Goal: Task Accomplishment & Management: Manage account settings

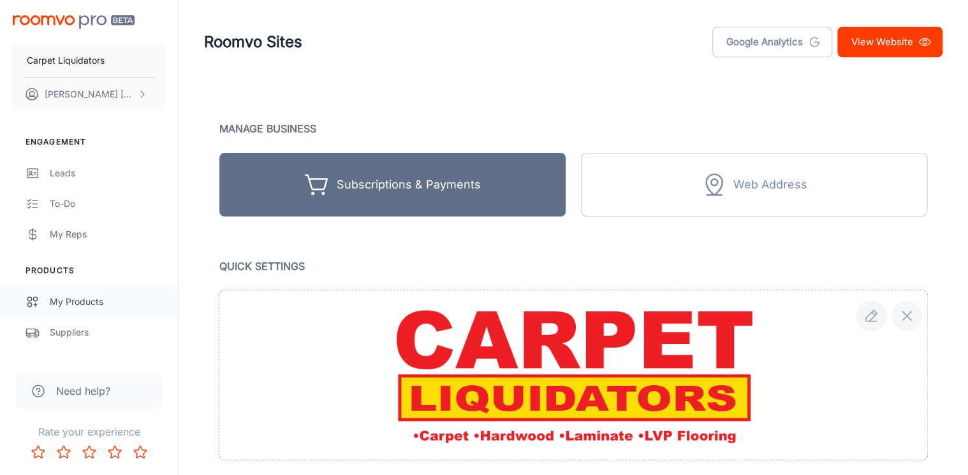
click at [74, 298] on div "My Products" at bounding box center [107, 302] width 115 height 14
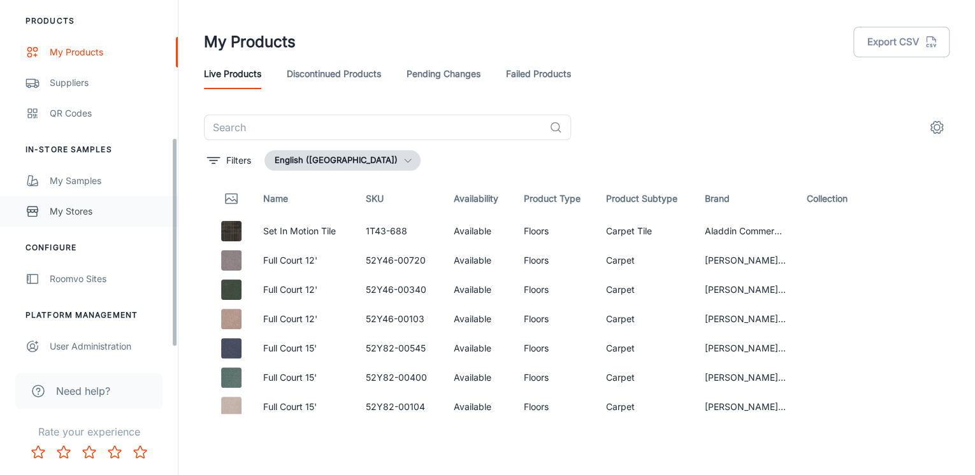
scroll to position [254, 0]
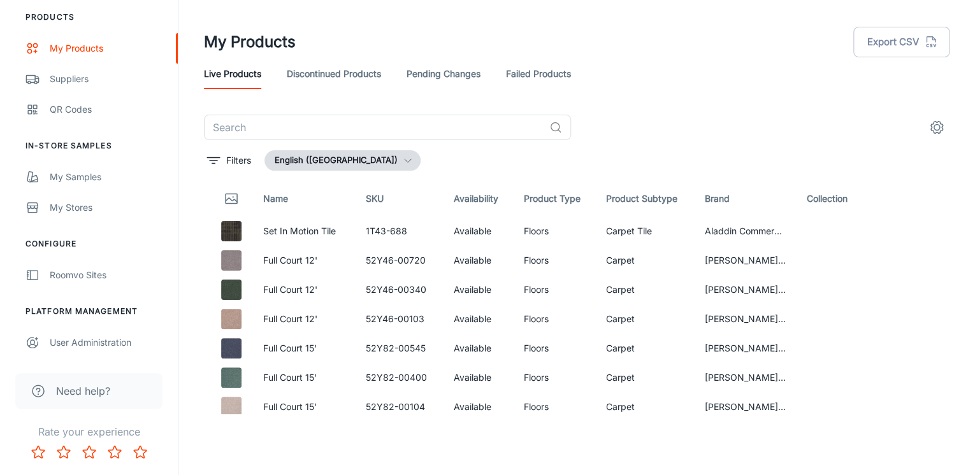
click at [945, 129] on button "settings" at bounding box center [936, 127] width 25 height 25
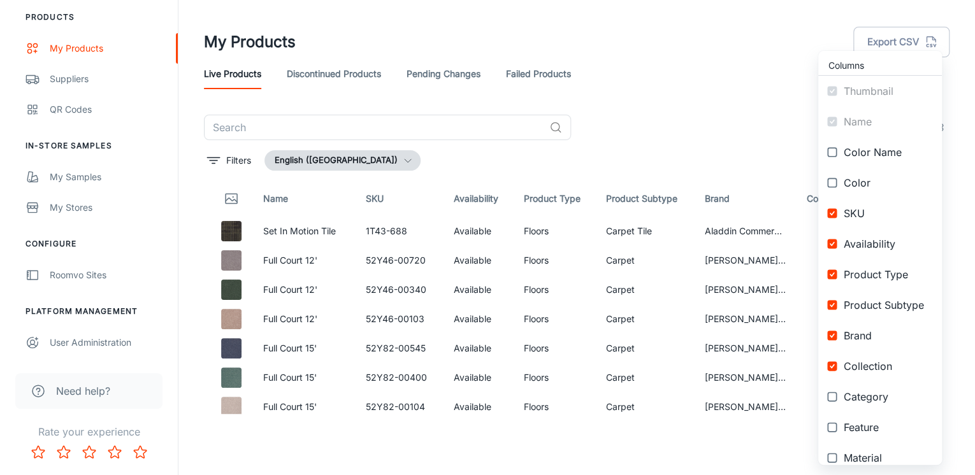
click at [709, 115] on div at bounding box center [487, 237] width 975 height 475
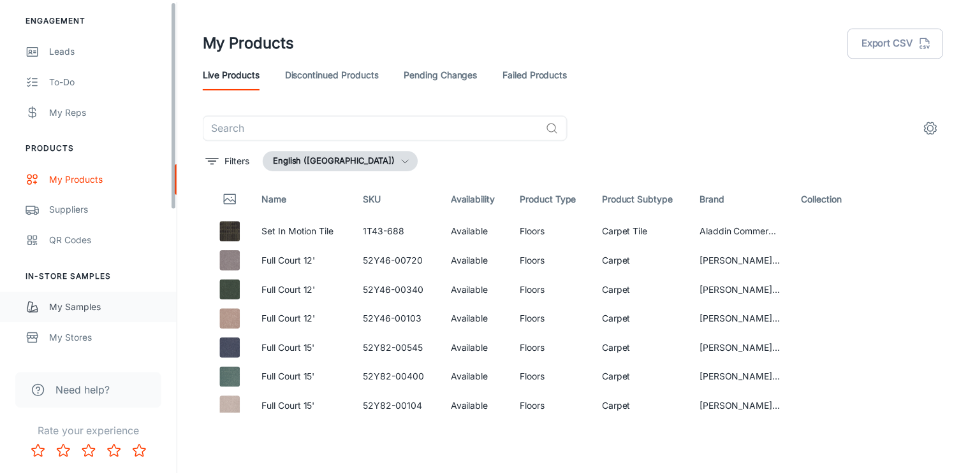
scroll to position [0, 0]
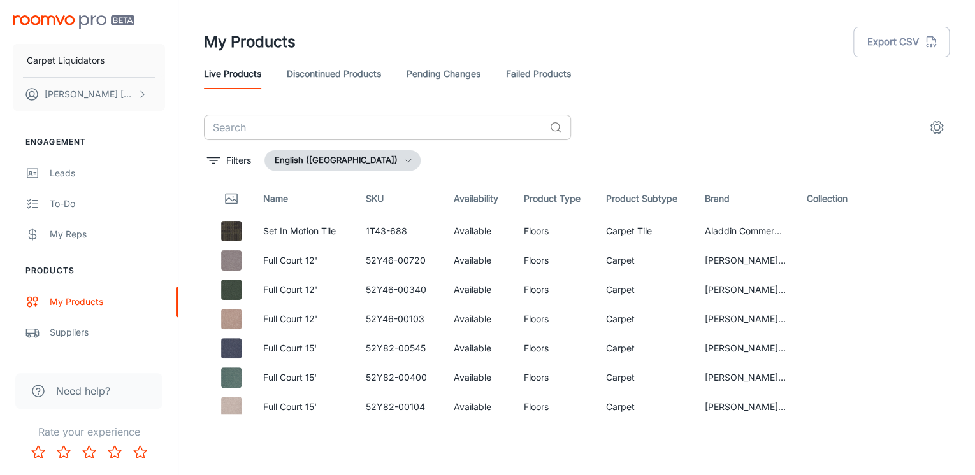
click at [281, 125] on input "text" at bounding box center [374, 127] width 340 height 25
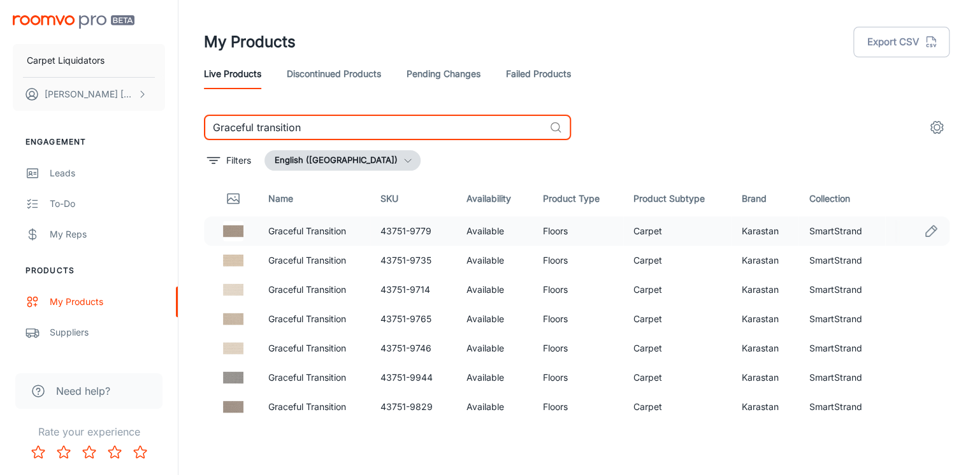
type input "Graceful transition"
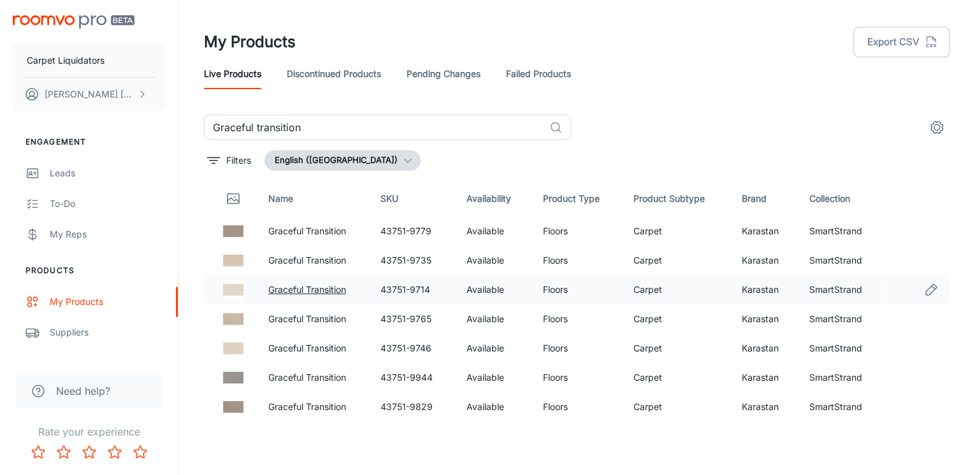
click at [296, 289] on link "Graceful Transition" at bounding box center [307, 289] width 78 height 11
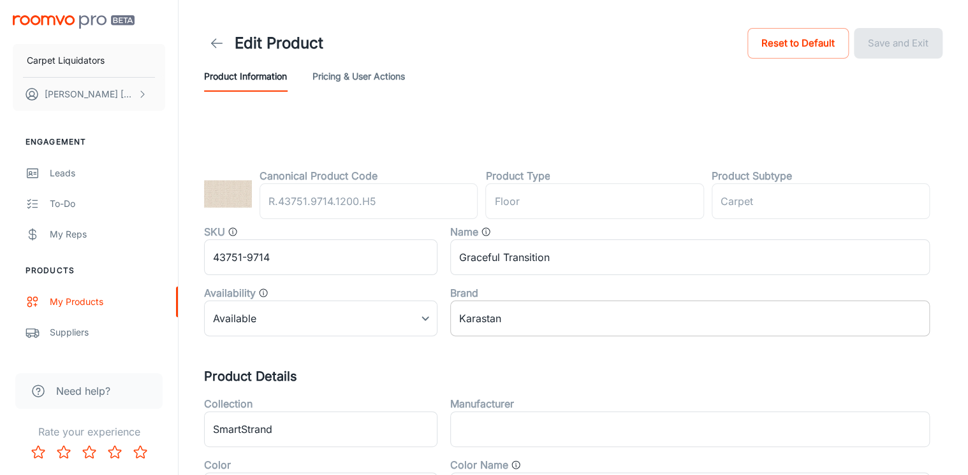
click at [500, 316] on input "Karastan" at bounding box center [689, 319] width 479 height 36
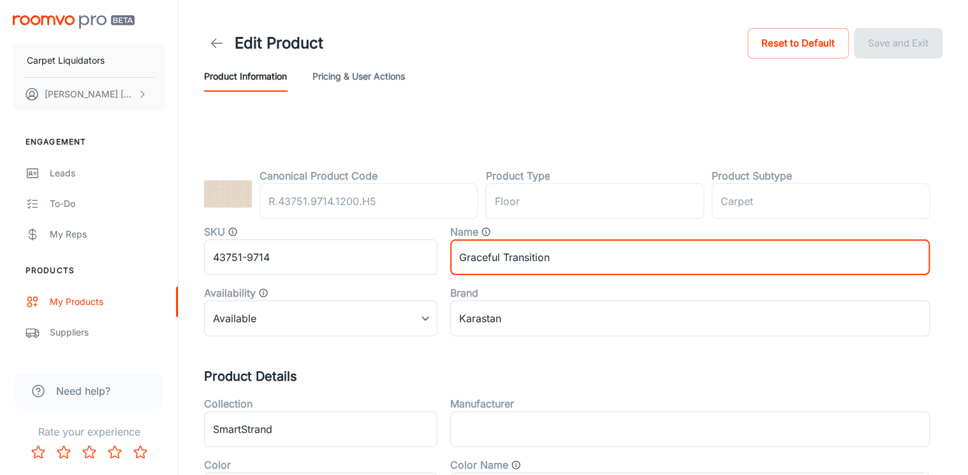
drag, startPoint x: 561, startPoint y: 257, endPoint x: 503, endPoint y: 257, distance: 58.0
click at [503, 257] on input "Graceful Transition" at bounding box center [689, 258] width 479 height 36
type input "Graceful II"
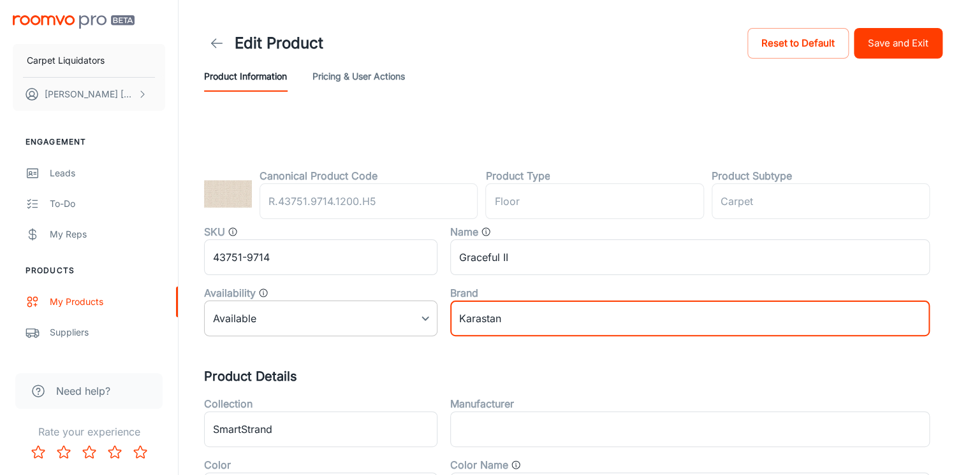
drag, startPoint x: 511, startPoint y: 316, endPoint x: 419, endPoint y: 305, distance: 92.4
click at [419, 305] on div "SKU 43751-9714 ​ Name Graceful II ​ Availability Available 0 ​ Brand Karastan ​" at bounding box center [560, 275] width 738 height 122
type input "Carpet Liquidators"
click at [370, 371] on h5 "Product Details" at bounding box center [573, 376] width 738 height 19
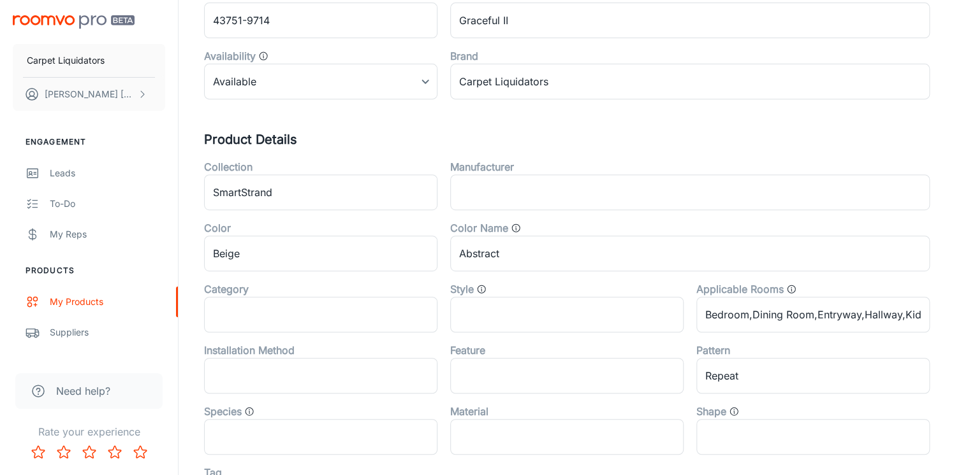
scroll to position [255, 0]
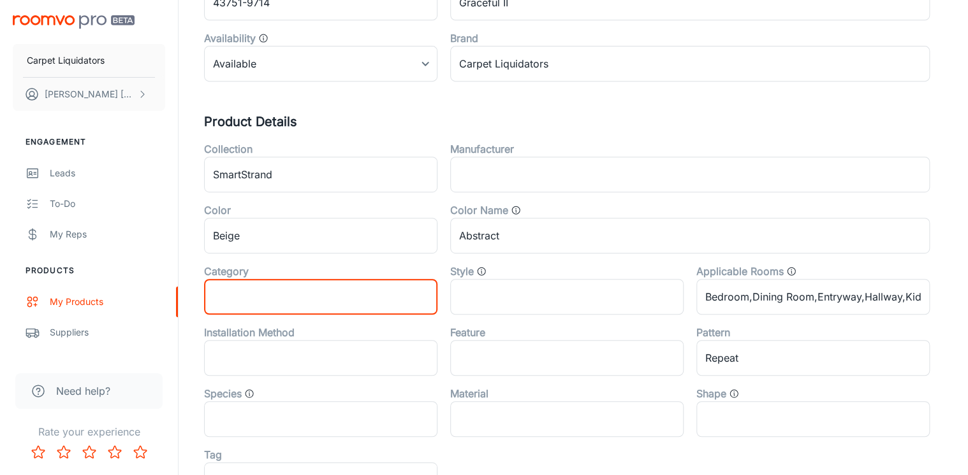
click at [261, 300] on input "text" at bounding box center [320, 297] width 233 height 36
click at [273, 266] on div "Category" at bounding box center [320, 271] width 233 height 15
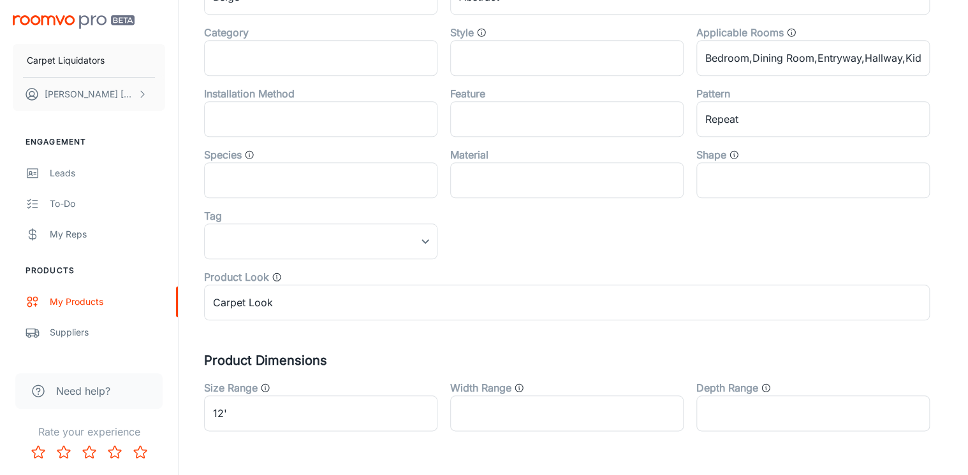
scroll to position [510, 0]
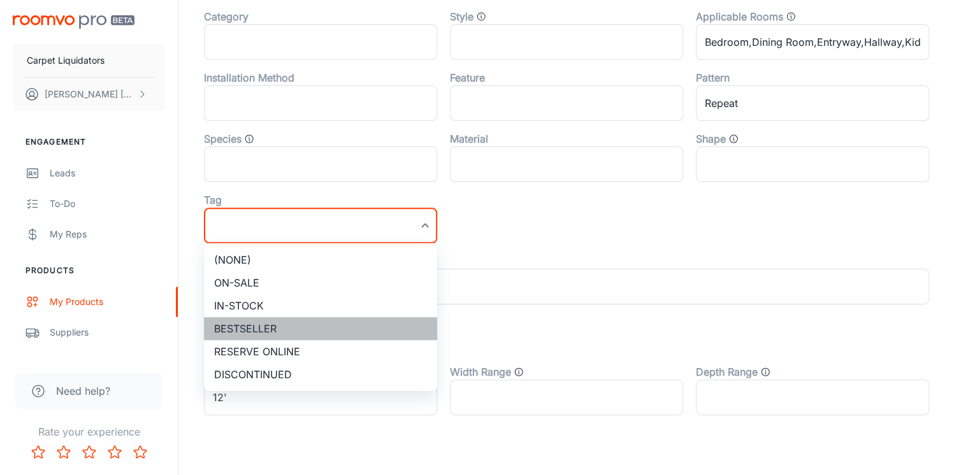
click at [250, 324] on li "Bestseller" at bounding box center [320, 328] width 233 height 23
type input "Bestseller"
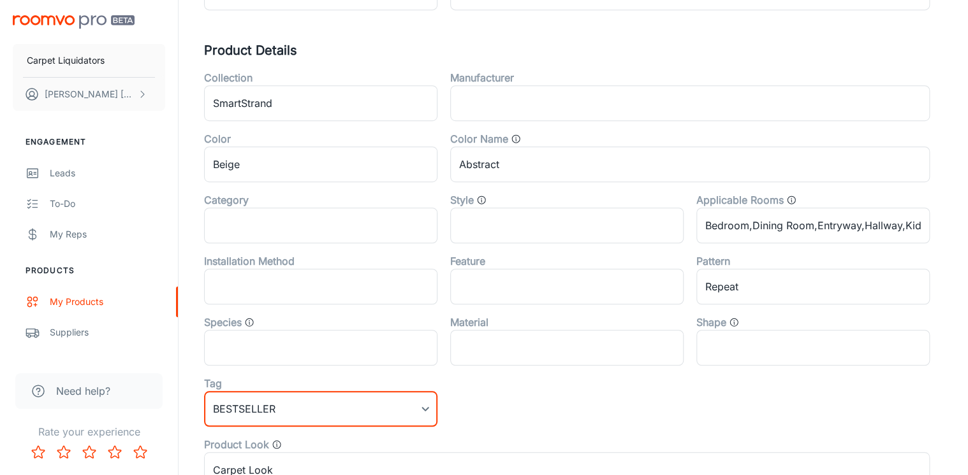
scroll to position [328, 0]
click at [357, 230] on input "text" at bounding box center [320, 225] width 233 height 36
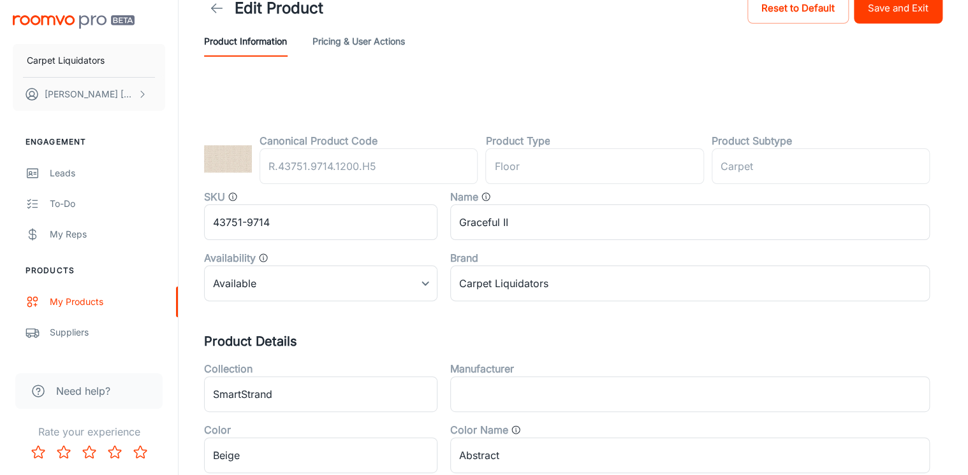
scroll to position [0, 0]
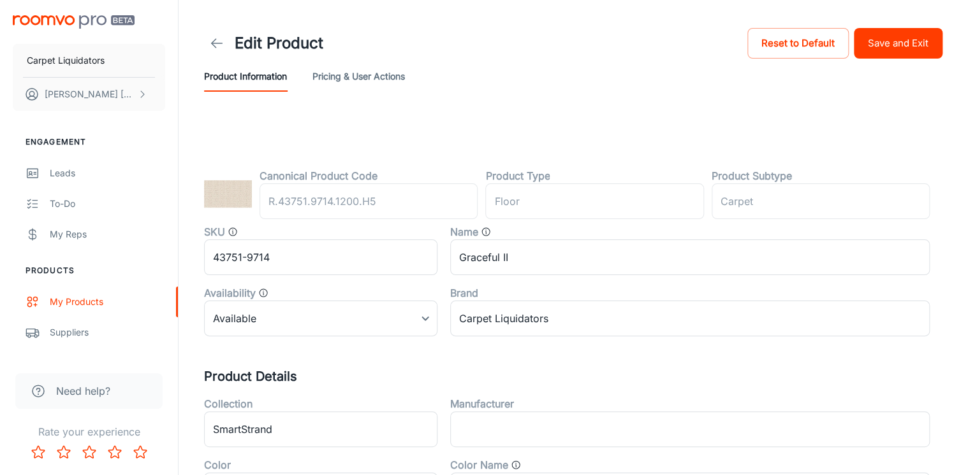
type input "Karastan"
click at [892, 51] on button "Save and Exit" at bounding box center [897, 43] width 89 height 31
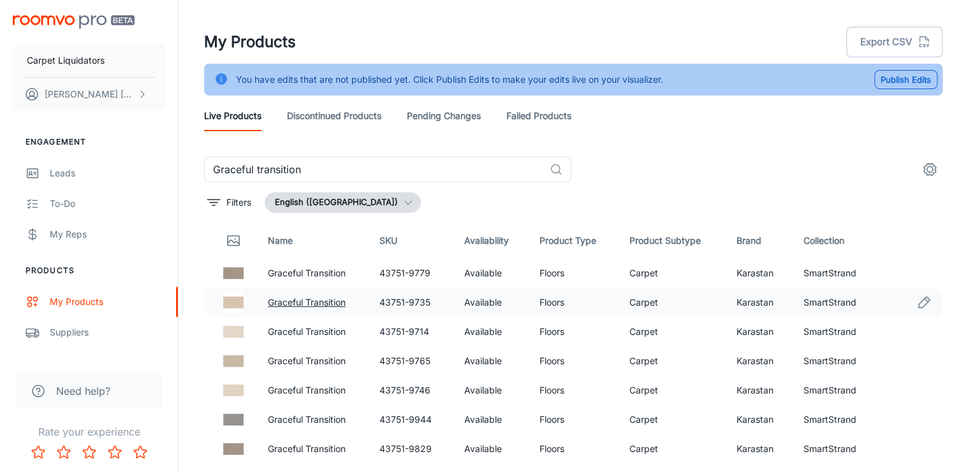
click at [288, 301] on link "Graceful Transition" at bounding box center [307, 302] width 78 height 11
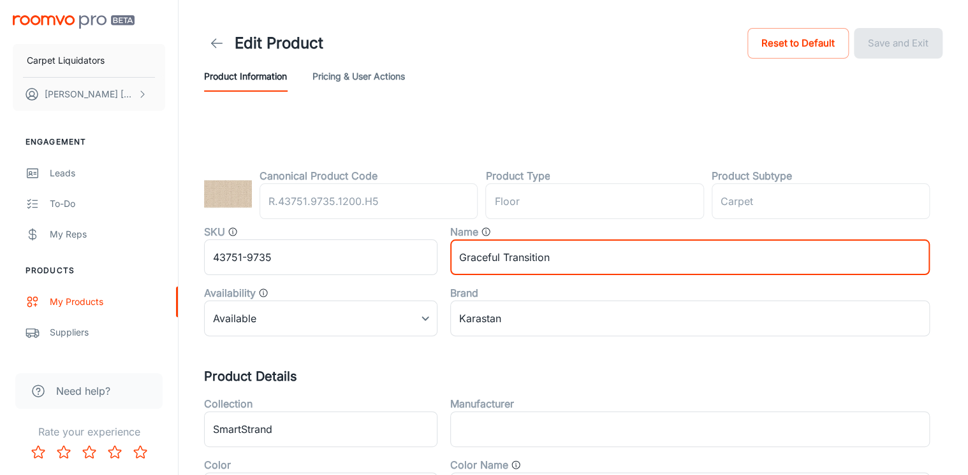
drag, startPoint x: 562, startPoint y: 256, endPoint x: 501, endPoint y: 259, distance: 61.3
click at [501, 259] on input "Graceful Transition" at bounding box center [689, 258] width 479 height 36
type input "Graceful II"
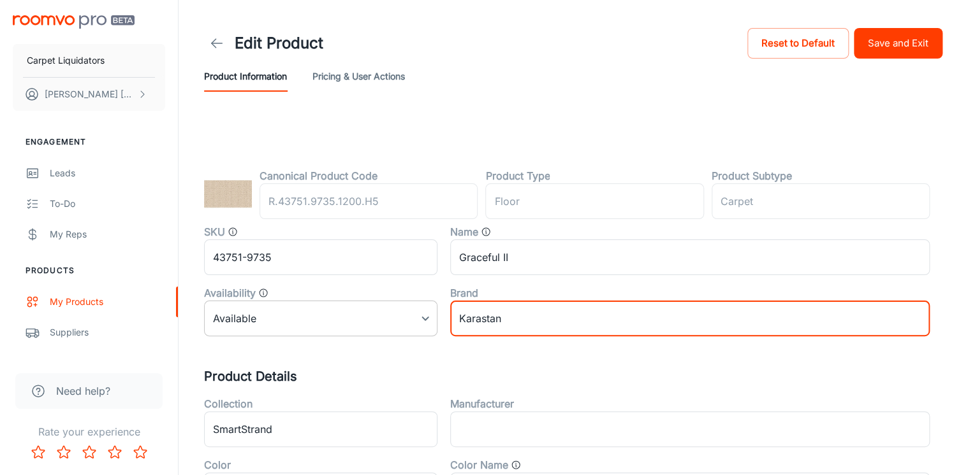
drag, startPoint x: 551, startPoint y: 306, endPoint x: 428, endPoint y: 313, distance: 122.6
click at [430, 314] on div "SKU 43751-9735 ​ Name Graceful II ​ Availability Available 0 ​ Brand Karastan ​" at bounding box center [560, 275] width 738 height 122
type input "Carpet Liquidators"
type input "Karastan"
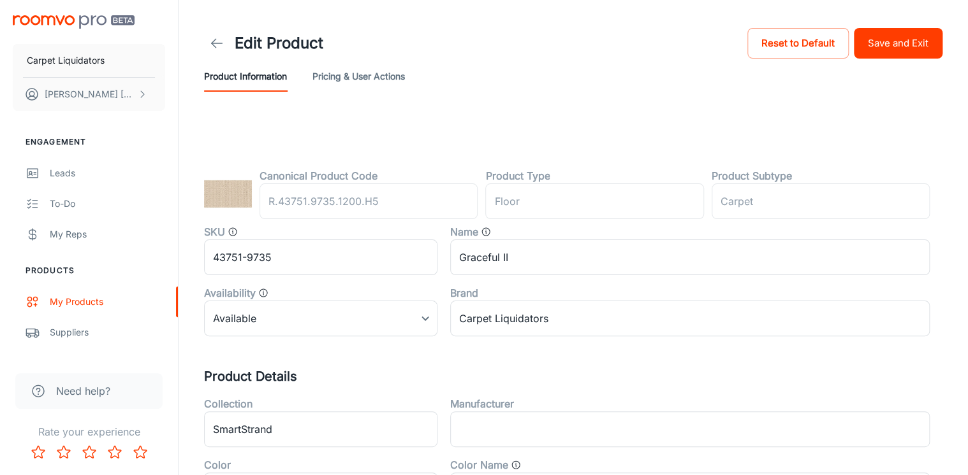
click at [915, 39] on button "Save and Exit" at bounding box center [897, 43] width 89 height 31
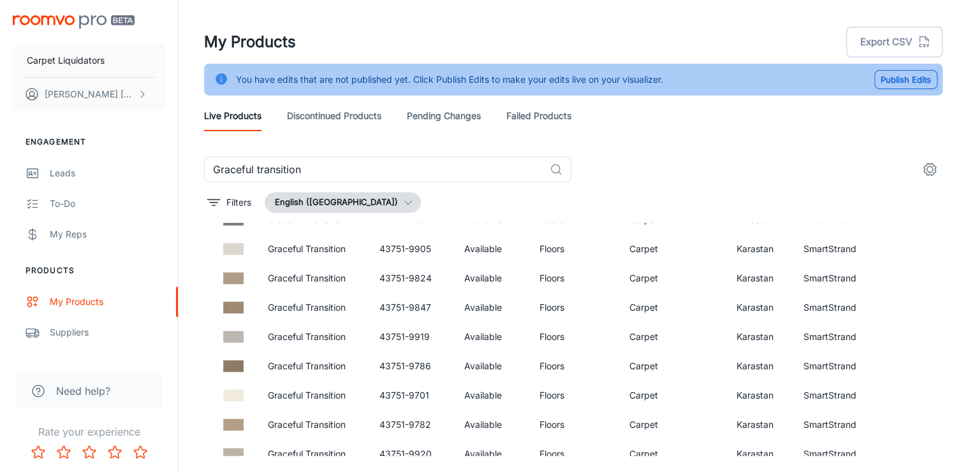
scroll to position [306, 0]
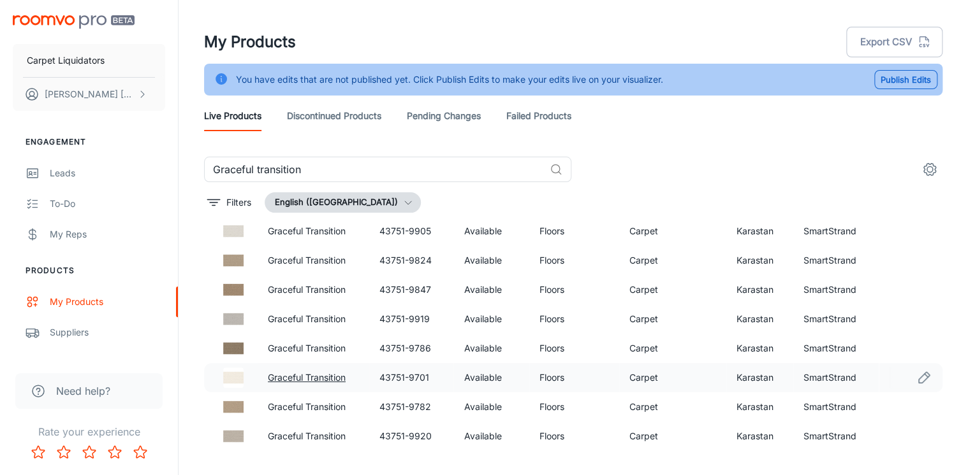
click at [306, 375] on link "Graceful Transition" at bounding box center [307, 377] width 78 height 11
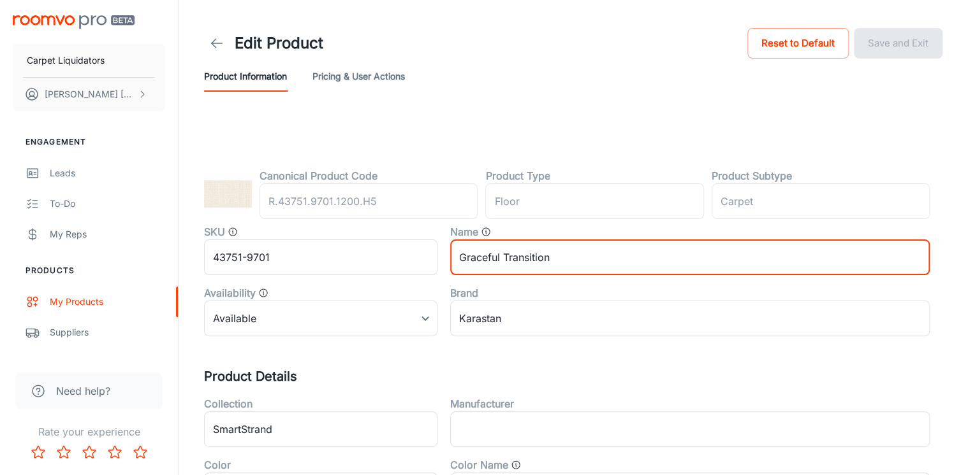
drag, startPoint x: 583, startPoint y: 257, endPoint x: 501, endPoint y: 257, distance: 82.2
click at [501, 257] on input "Graceful Transition" at bounding box center [689, 258] width 479 height 36
type input "Graceful II"
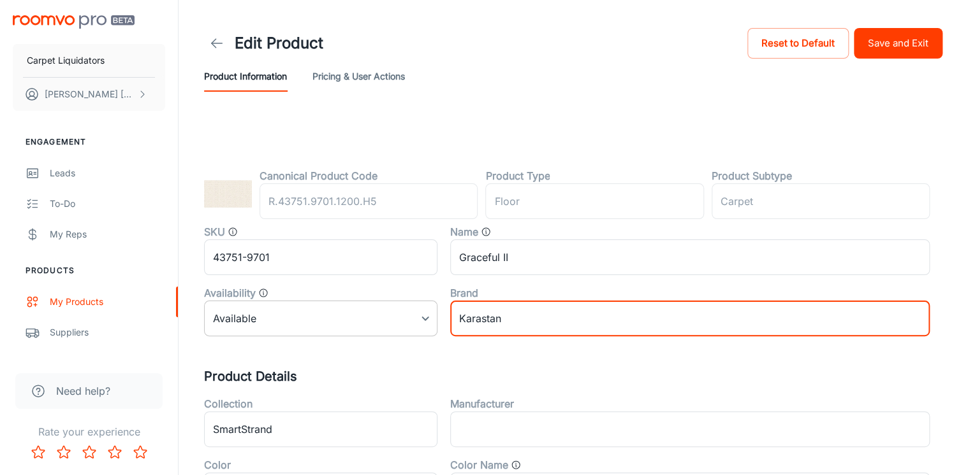
drag, startPoint x: 519, startPoint y: 314, endPoint x: 433, endPoint y: 314, distance: 85.4
click at [433, 314] on div "SKU 43751-9701 ​ Name Graceful II ​ Availability Available 0 ​ Brand Karastan ​" at bounding box center [560, 275] width 738 height 122
type input "Carpet Liquidators"
type input "Karastan"
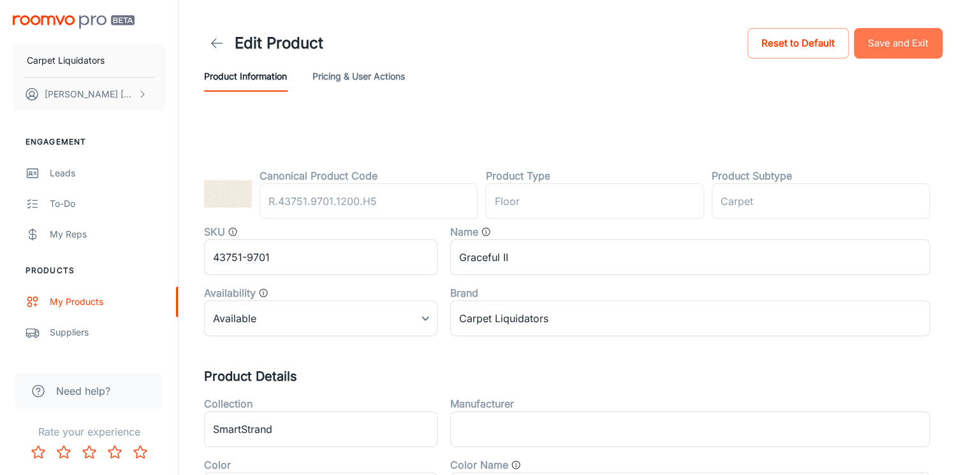
click at [901, 45] on button "Save and Exit" at bounding box center [897, 43] width 89 height 31
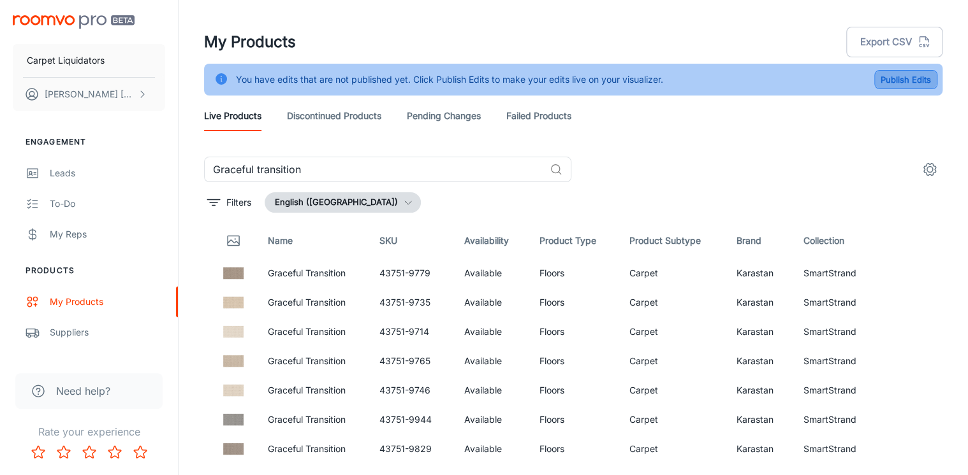
click at [902, 78] on button "Publish Edits" at bounding box center [905, 79] width 63 height 19
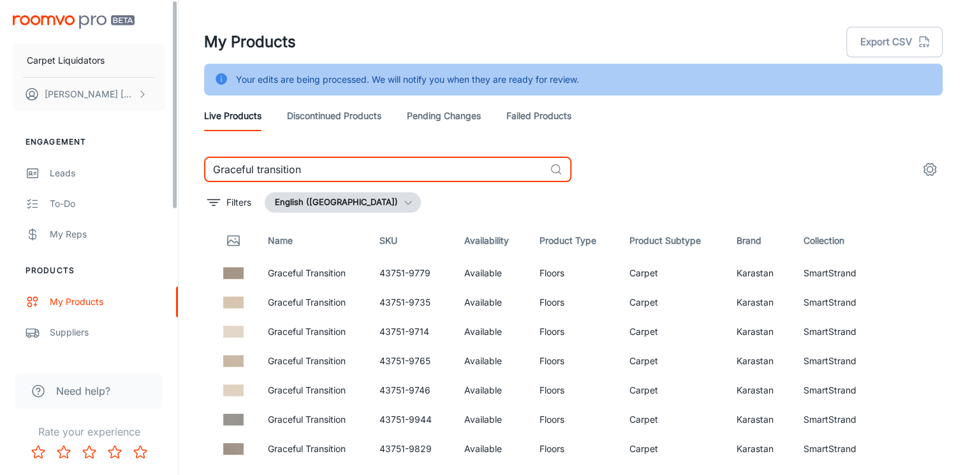
drag, startPoint x: 316, startPoint y: 168, endPoint x: 106, endPoint y: 145, distance: 210.9
click at [105, 148] on div "Carpet Liquidators Jake Fleming Engagement Leads To-do My Reps Products My Prod…" at bounding box center [484, 253] width 968 height 507
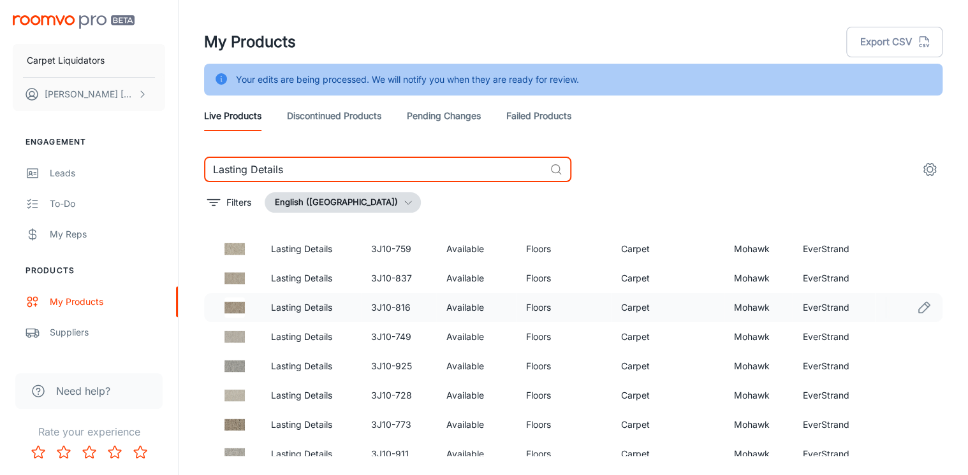
scroll to position [37, 0]
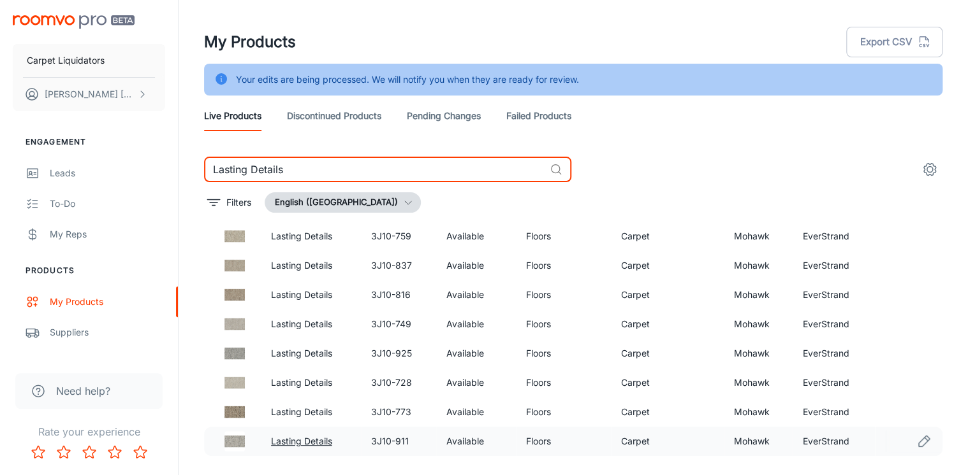
type input "Lasting Details"
click at [298, 441] on link "Lasting Details" at bounding box center [301, 441] width 61 height 11
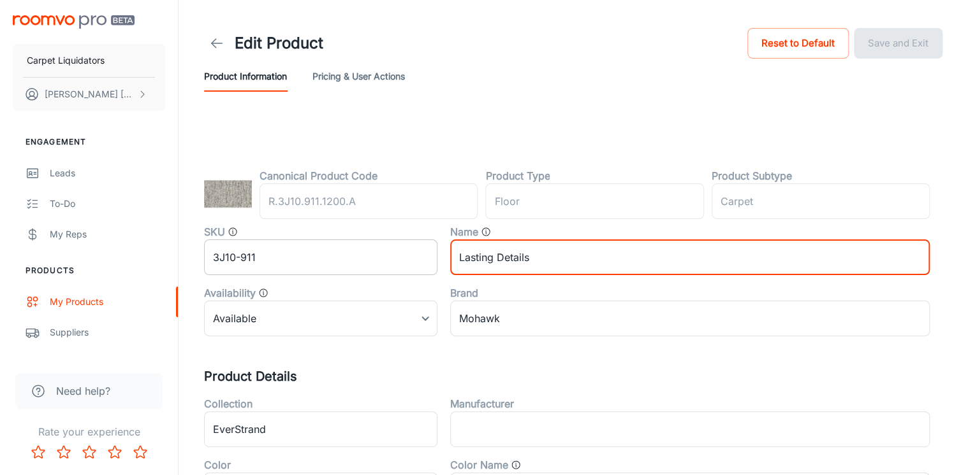
drag, startPoint x: 503, startPoint y: 257, endPoint x: 413, endPoint y: 256, distance: 89.9
click at [413, 256] on div "SKU 3J10-911 ​ Name Lasting Details ​ Availability Available 0 ​ Brand Mohawk ​" at bounding box center [560, 275] width 738 height 122
type input "Venetian"
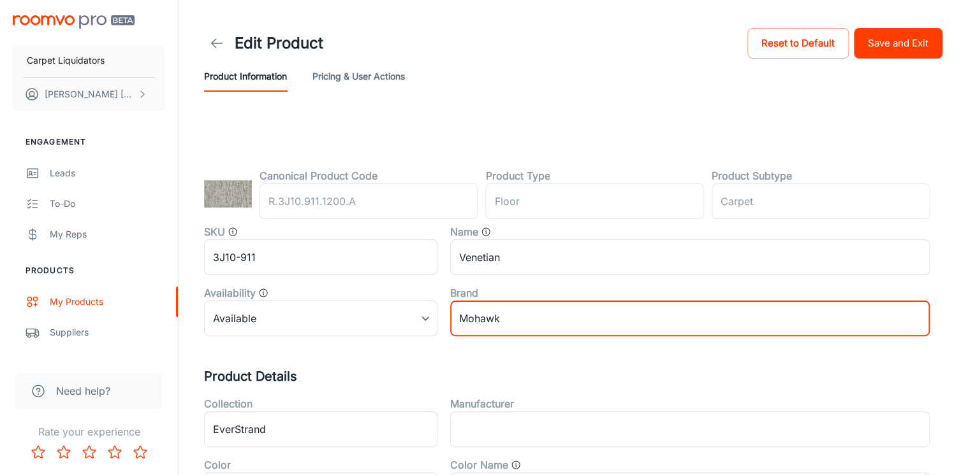
drag, startPoint x: 523, startPoint y: 316, endPoint x: 460, endPoint y: 312, distance: 62.6
click at [460, 312] on input "Mohawk" at bounding box center [689, 319] width 479 height 36
type input "Carpet Liquidators"
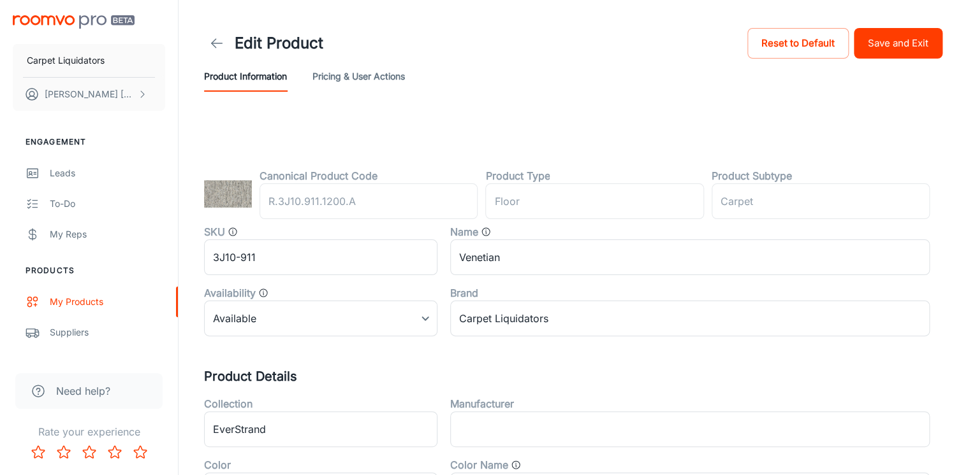
click at [451, 367] on h5 "Product Details" at bounding box center [573, 376] width 738 height 19
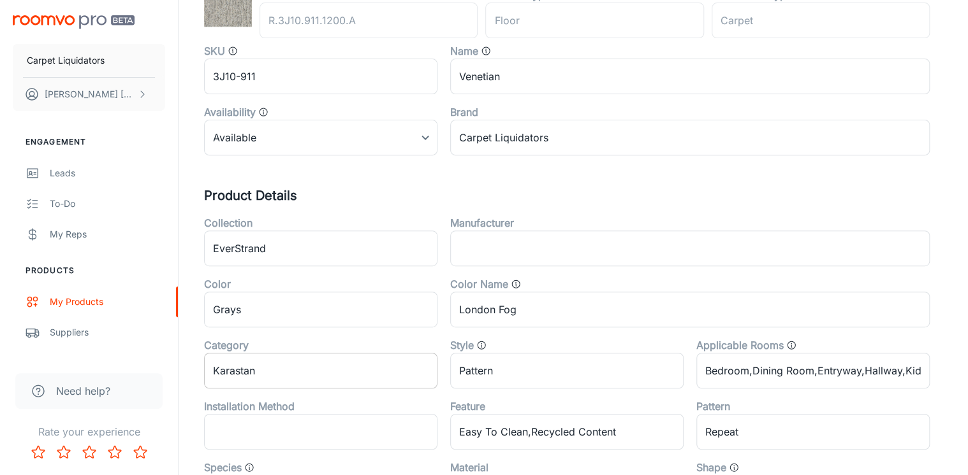
scroll to position [204, 0]
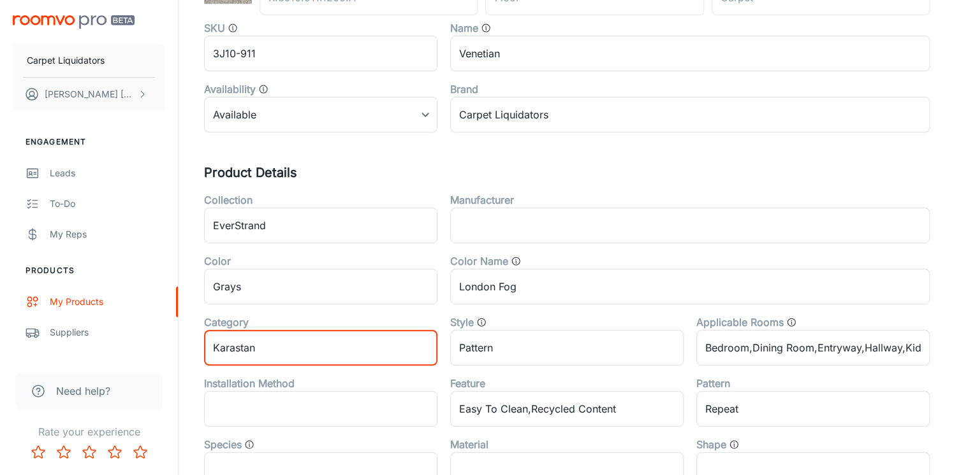
drag, startPoint x: 320, startPoint y: 347, endPoint x: 189, endPoint y: 344, distance: 130.7
click at [189, 344] on div "Canonical Product Code R.3J10.911.1200.A ​ Product Type floor ​ Product Subtype…" at bounding box center [573, 317] width 769 height 808
type input "Mohawk"
click at [481, 164] on h5 "Product Details" at bounding box center [573, 172] width 738 height 19
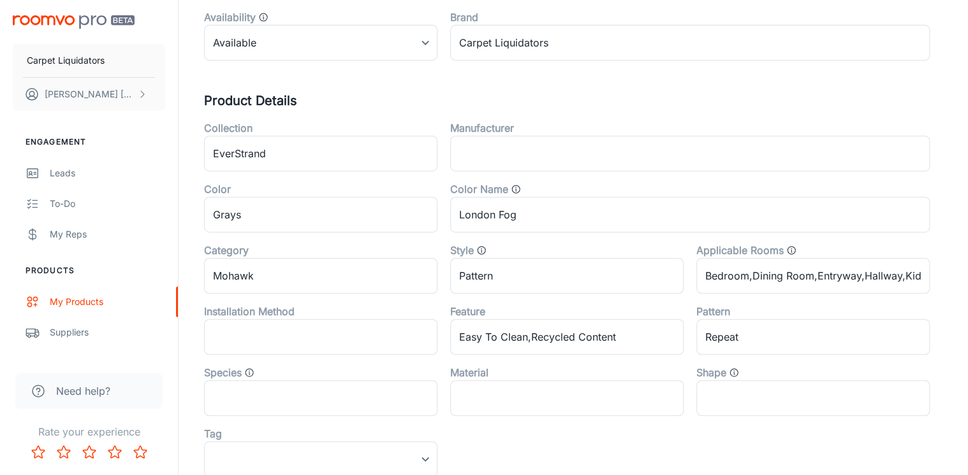
scroll to position [277, 0]
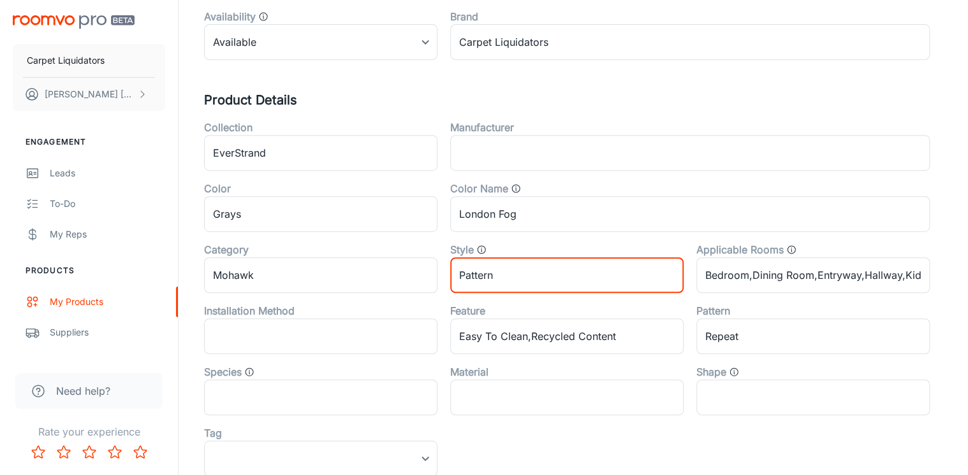
drag, startPoint x: 528, startPoint y: 271, endPoint x: 458, endPoint y: 263, distance: 70.6
click at [458, 263] on input "Pattern" at bounding box center [566, 275] width 233 height 36
type input "Berber"
click at [460, 99] on h5 "Product Details" at bounding box center [573, 100] width 738 height 19
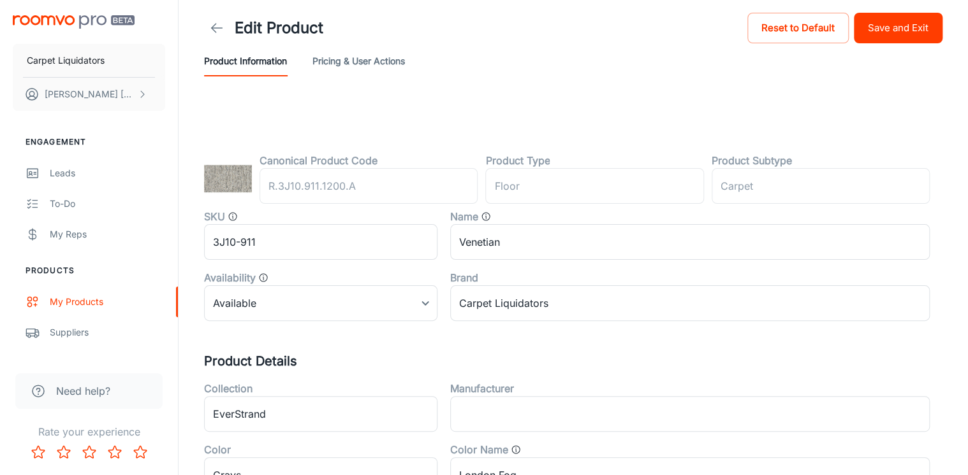
scroll to position [0, 0]
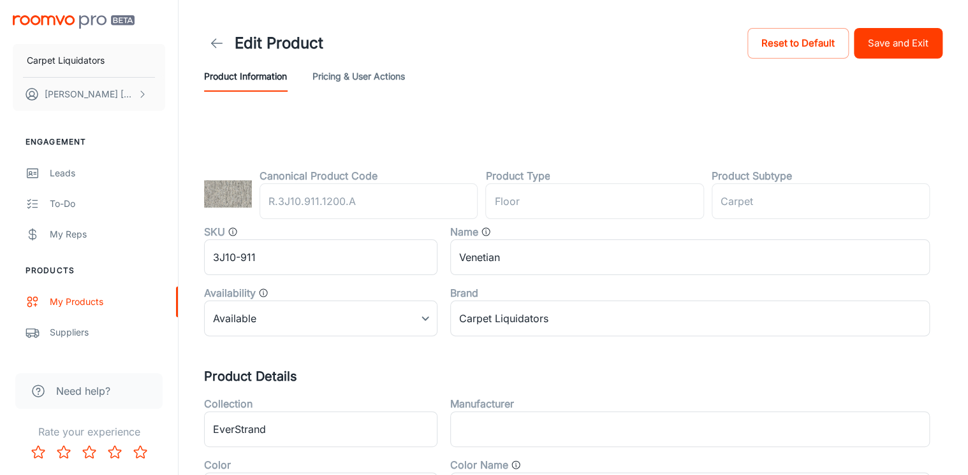
click at [896, 43] on button "Save and Exit" at bounding box center [897, 43] width 89 height 31
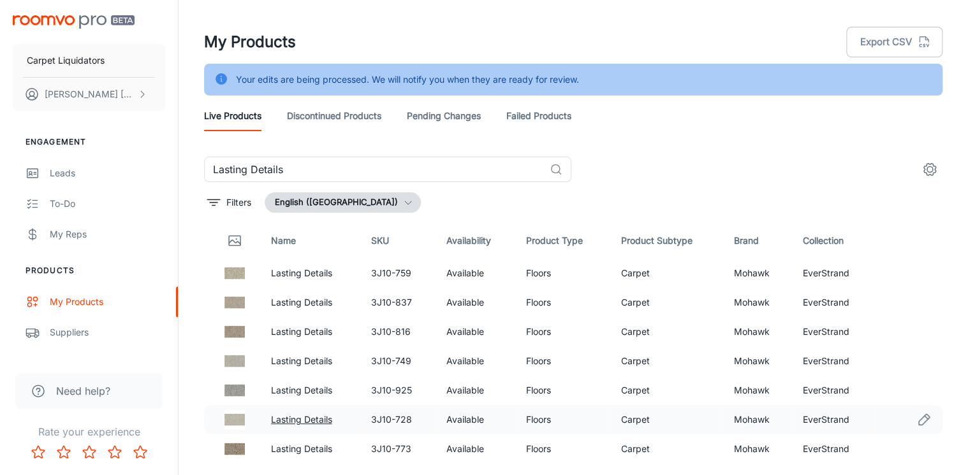
click at [307, 421] on link "Lasting Details" at bounding box center [301, 419] width 61 height 11
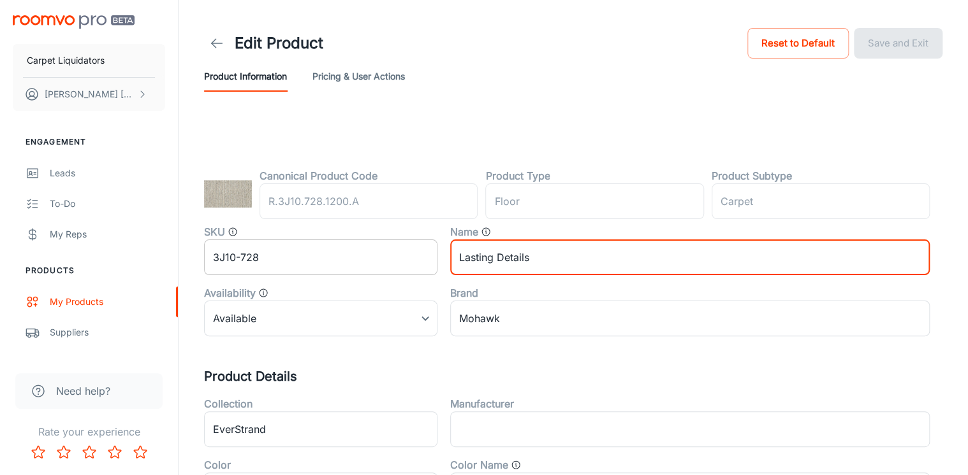
drag, startPoint x: 551, startPoint y: 261, endPoint x: 396, endPoint y: 256, distance: 154.3
click at [403, 257] on div "SKU 3J10-728 ​ Name Lasting Details ​ Availability Available 0 ​ Brand Mohawk ​" at bounding box center [560, 275] width 738 height 122
type input "Venetian"
type input "Mohawk"
drag, startPoint x: 444, startPoint y: 375, endPoint x: 454, endPoint y: 360, distance: 18.0
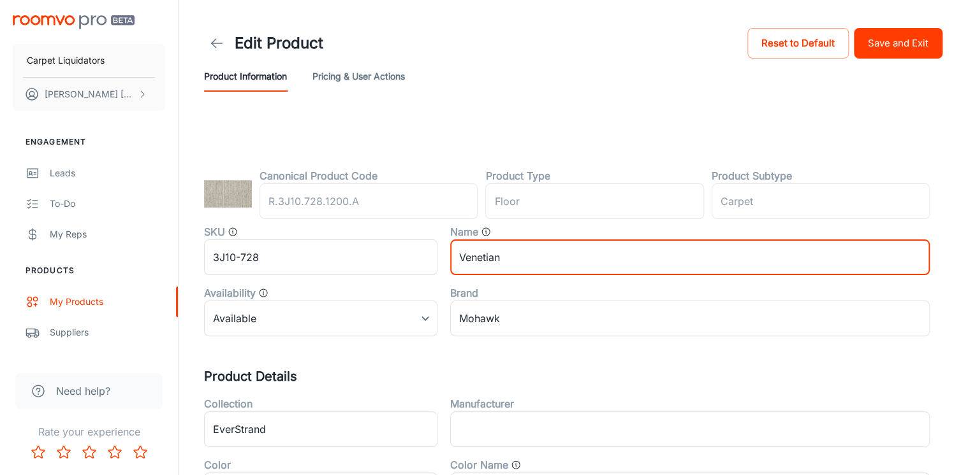
click at [444, 373] on h5 "Product Details" at bounding box center [573, 376] width 738 height 19
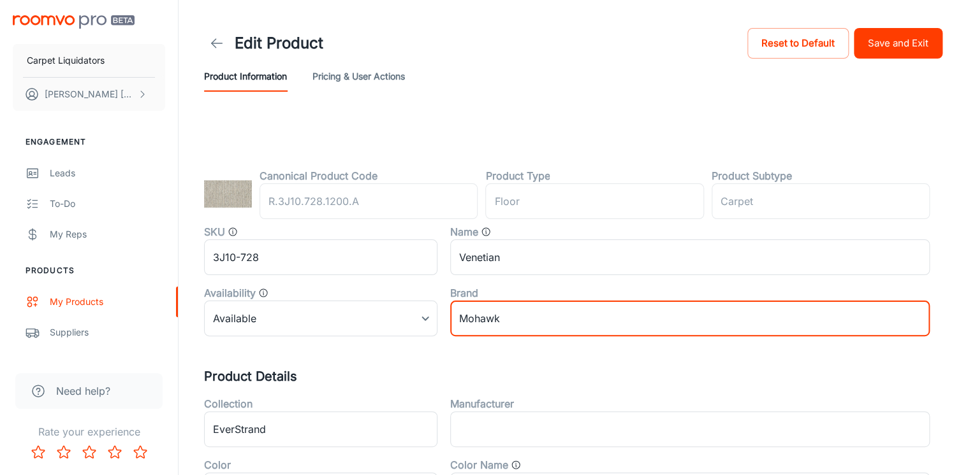
drag, startPoint x: 513, startPoint y: 324, endPoint x: 444, endPoint y: 316, distance: 70.0
click at [444, 316] on div "Brand Mohawk ​" at bounding box center [683, 305] width 492 height 61
type input "Carpet Liquidators"
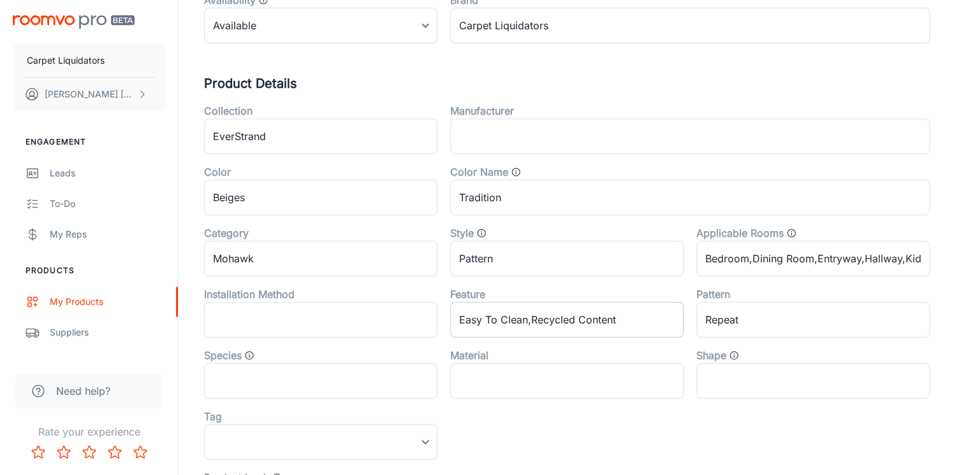
scroll to position [306, 0]
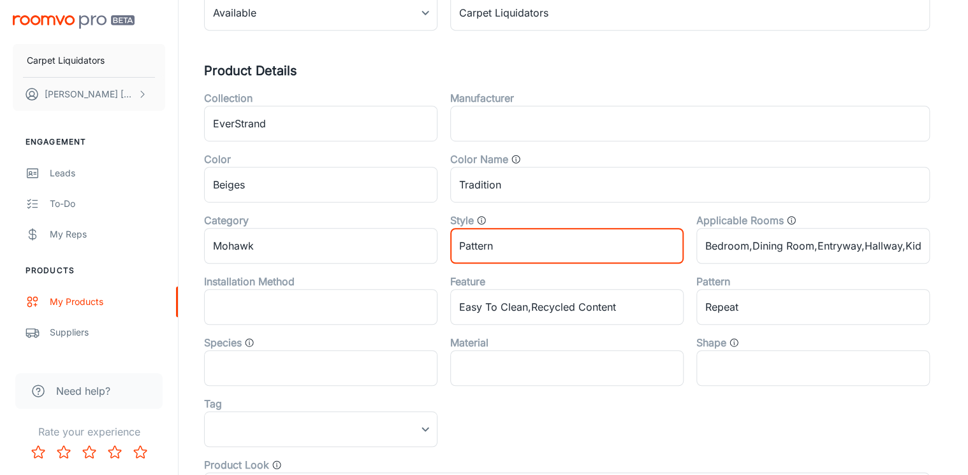
drag, startPoint x: 515, startPoint y: 250, endPoint x: 448, endPoint y: 249, distance: 66.9
click at [448, 249] on div "Style Pattern ​" at bounding box center [560, 233] width 246 height 61
type input "Berber"
click at [446, 249] on div "Style Berber ​" at bounding box center [560, 233] width 246 height 61
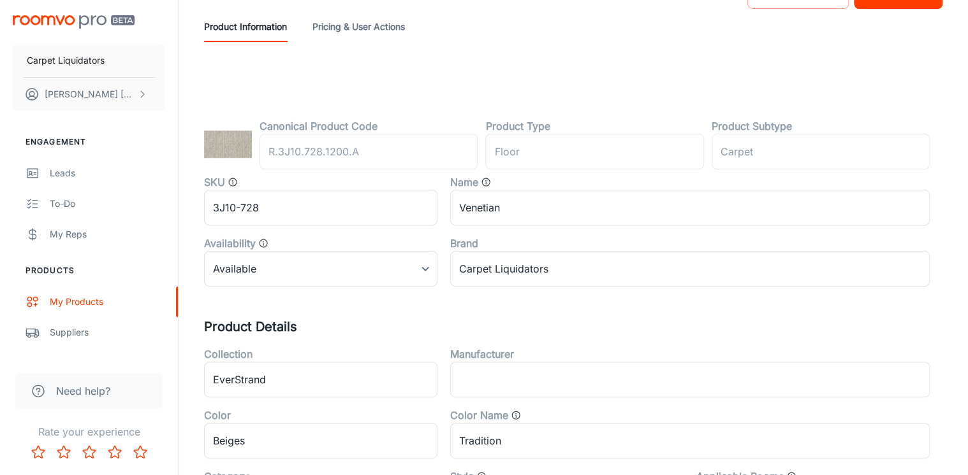
scroll to position [0, 0]
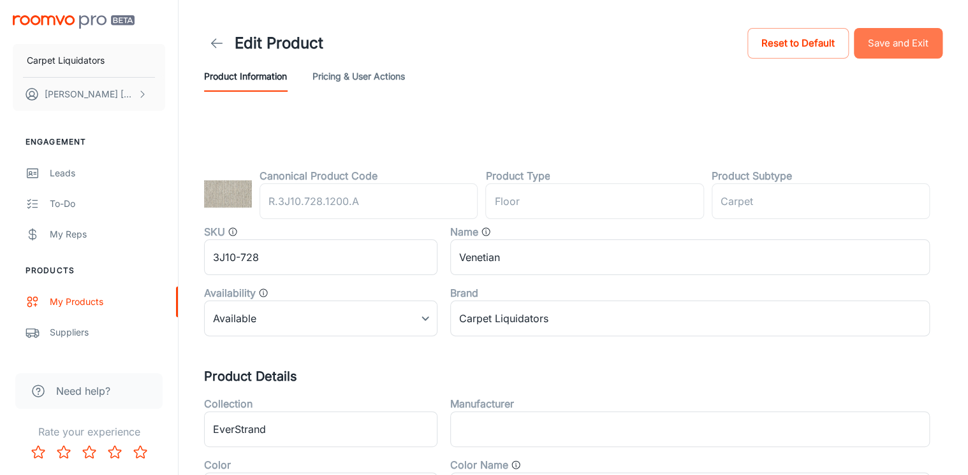
click at [903, 37] on button "Save and Exit" at bounding box center [897, 43] width 89 height 31
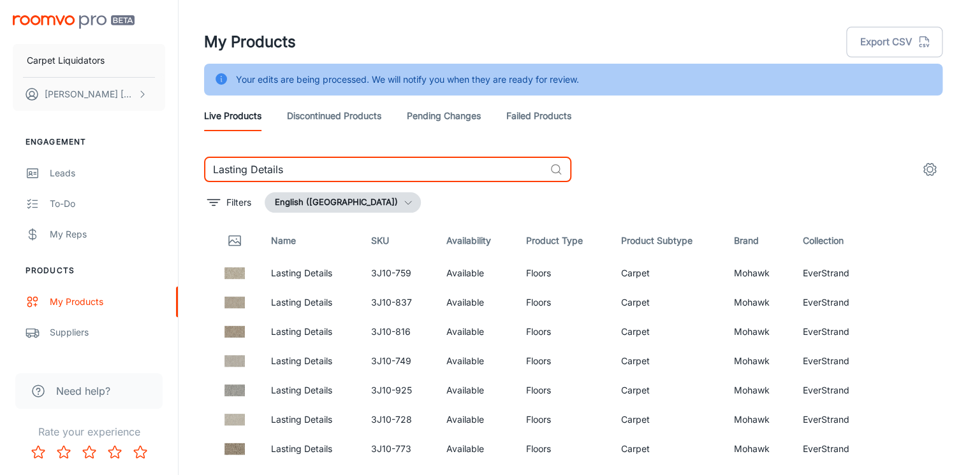
drag, startPoint x: 294, startPoint y: 176, endPoint x: 196, endPoint y: 166, distance: 99.3
click at [196, 166] on div "Lasting Details ​ Filters English (United States) Name SKU Availability Product…" at bounding box center [573, 307] width 769 height 300
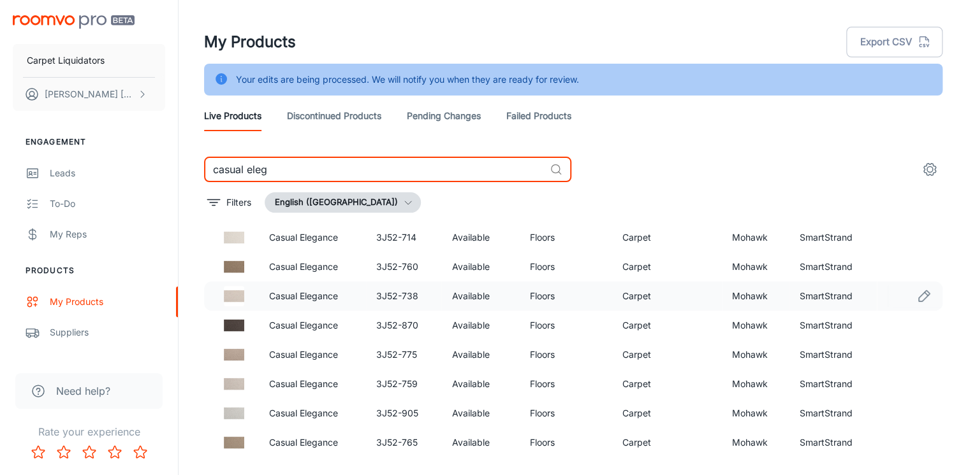
scroll to position [255, 0]
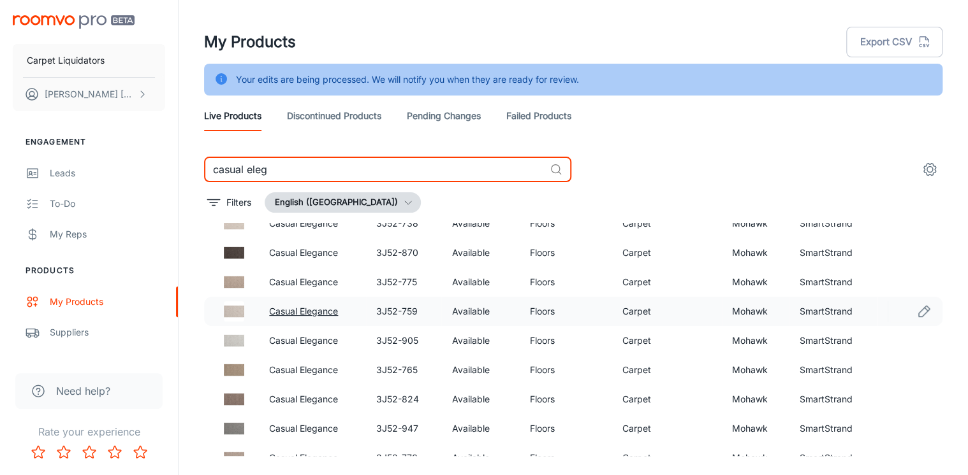
type input "casual eleg"
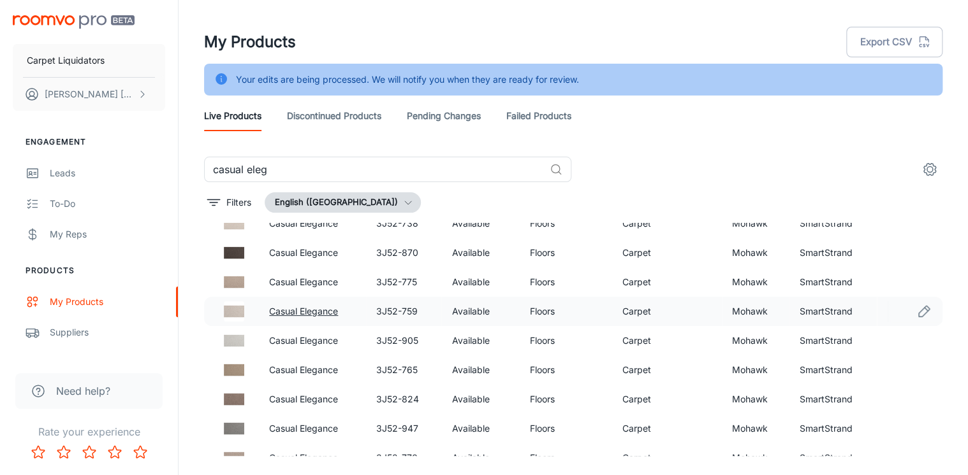
click at [324, 311] on link "Casual Elegance" at bounding box center [303, 311] width 69 height 11
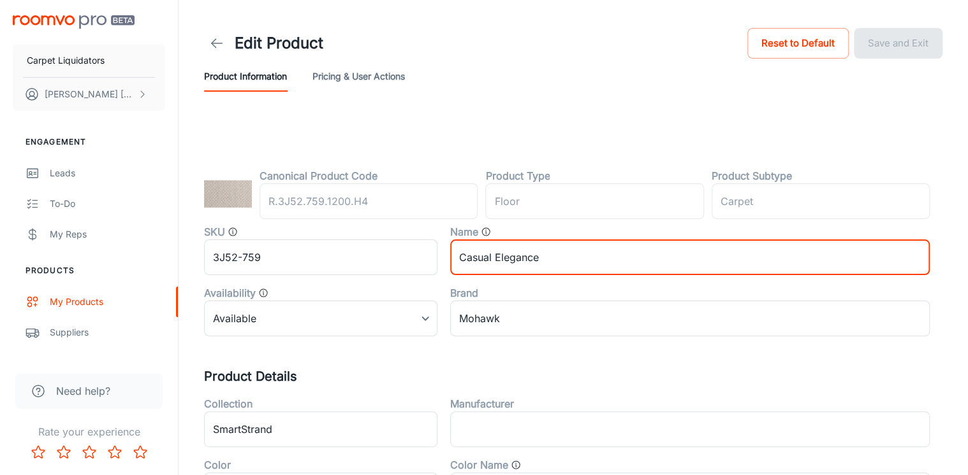
drag, startPoint x: 563, startPoint y: 257, endPoint x: 456, endPoint y: 257, distance: 106.4
click at [456, 257] on input "Casual Elegance" at bounding box center [689, 258] width 479 height 36
type input "Methodology"
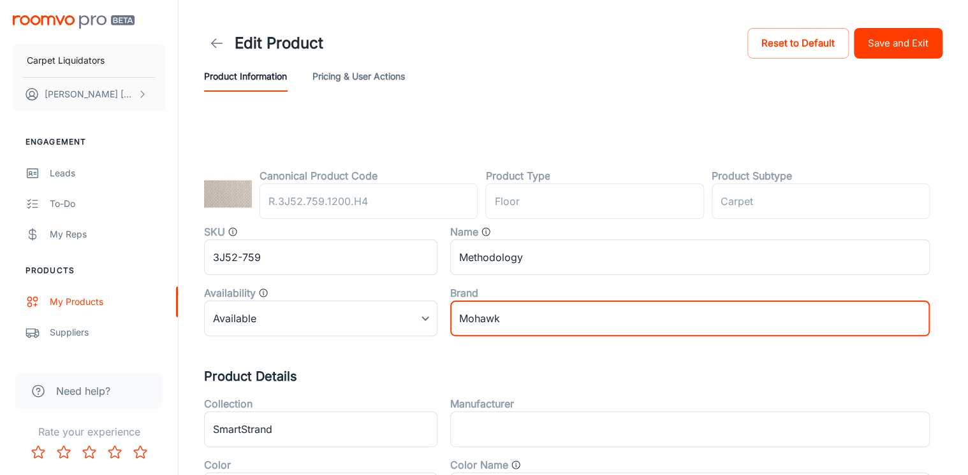
drag, startPoint x: 492, startPoint y: 314, endPoint x: 442, endPoint y: 308, distance: 50.0
click at [443, 308] on div "Brand Mohawk ​" at bounding box center [683, 305] width 492 height 61
type input "Carpet Liquidators"
type input "Mohawk"
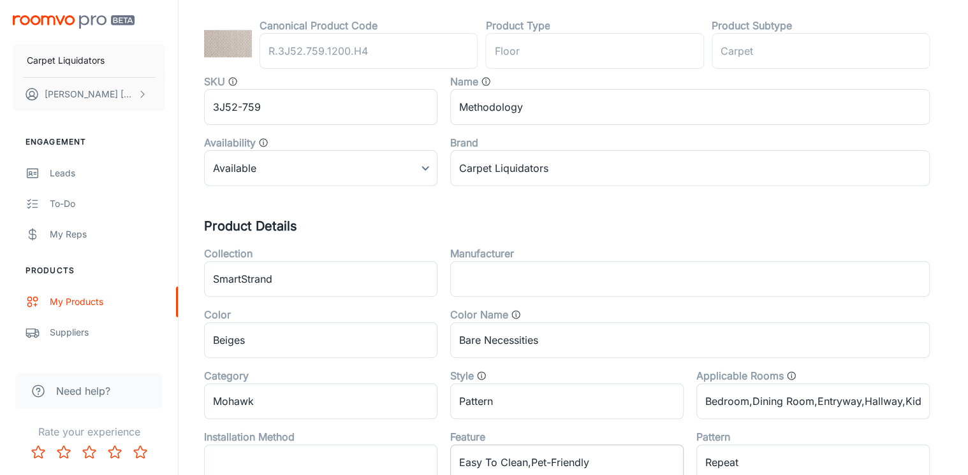
scroll to position [255, 0]
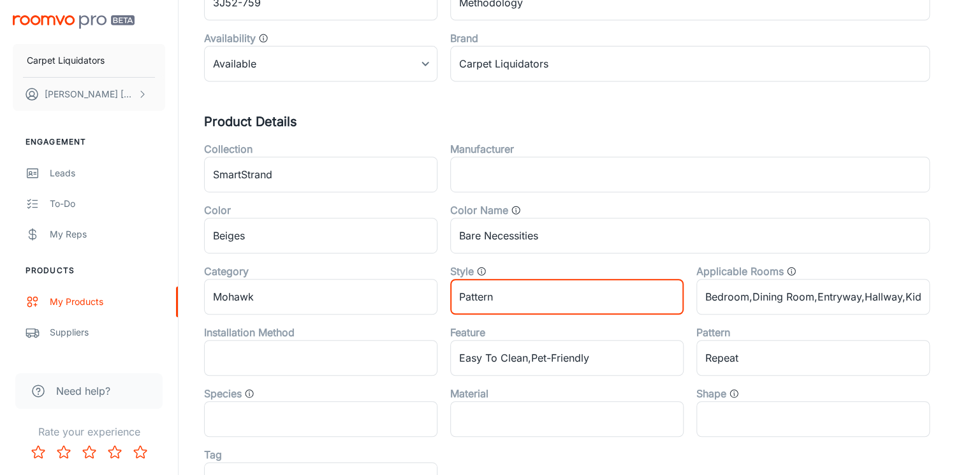
drag, startPoint x: 534, startPoint y: 306, endPoint x: 453, endPoint y: 298, distance: 82.0
click at [453, 298] on input "Pattern" at bounding box center [566, 297] width 233 height 36
type input "Berber"
click at [440, 324] on div "Feature Easy To Clean,Pet-Friendly ​" at bounding box center [560, 345] width 246 height 61
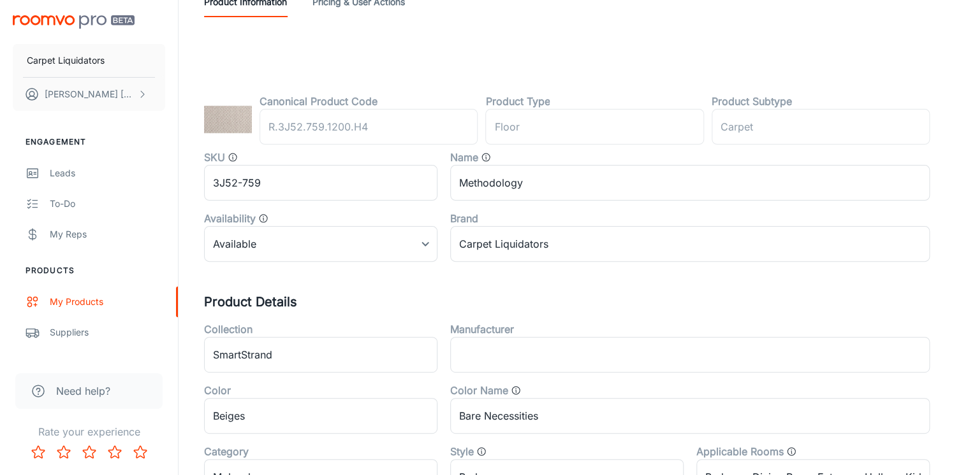
scroll to position [0, 0]
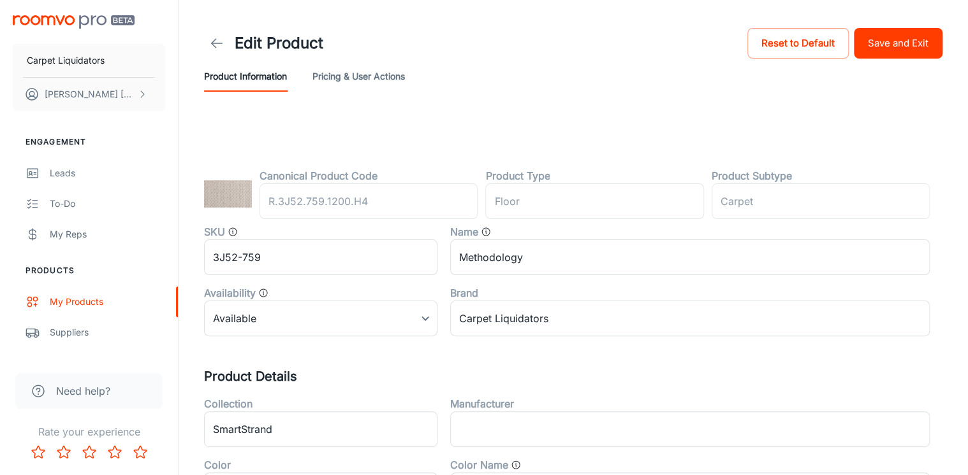
click at [900, 32] on button "Save and Exit" at bounding box center [897, 43] width 89 height 31
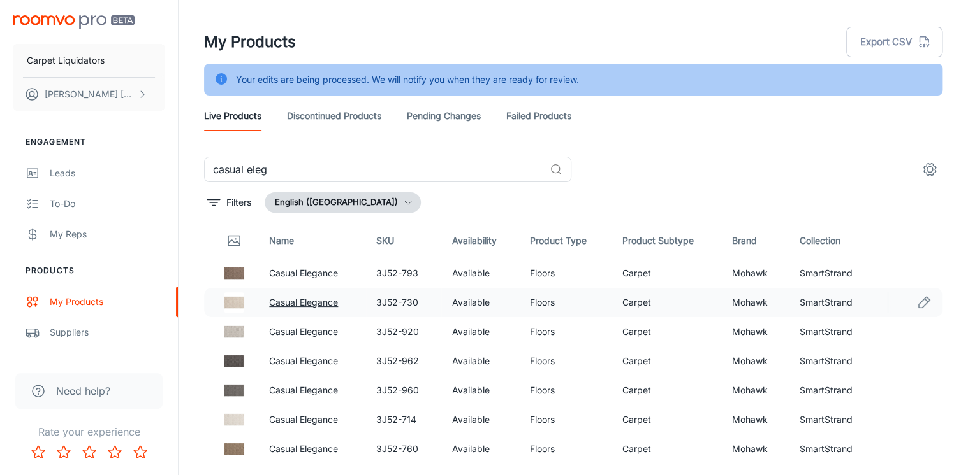
click at [301, 304] on link "Casual Elegance" at bounding box center [303, 302] width 69 height 11
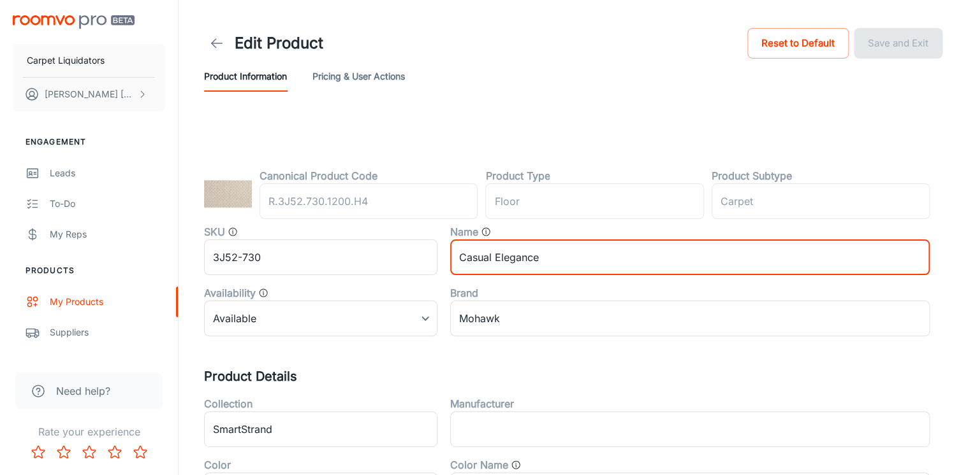
drag, startPoint x: 569, startPoint y: 262, endPoint x: 453, endPoint y: 250, distance: 116.6
click at [453, 250] on input "Casual Elegance" at bounding box center [689, 258] width 479 height 36
type input "Methodology"
type input "Mohawk"
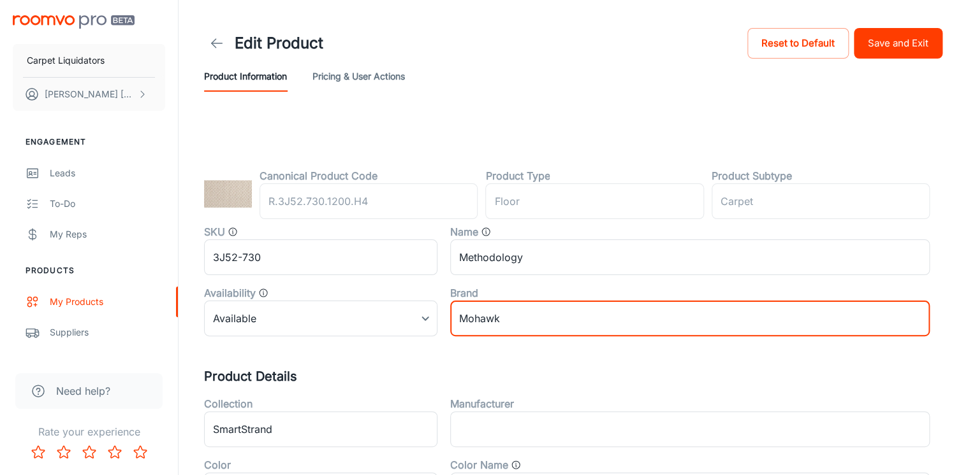
drag, startPoint x: 533, startPoint y: 325, endPoint x: 438, endPoint y: 319, distance: 95.2
click at [438, 319] on div "Brand Mohawk ​" at bounding box center [683, 305] width 492 height 61
type input "Carpet Liquidators"
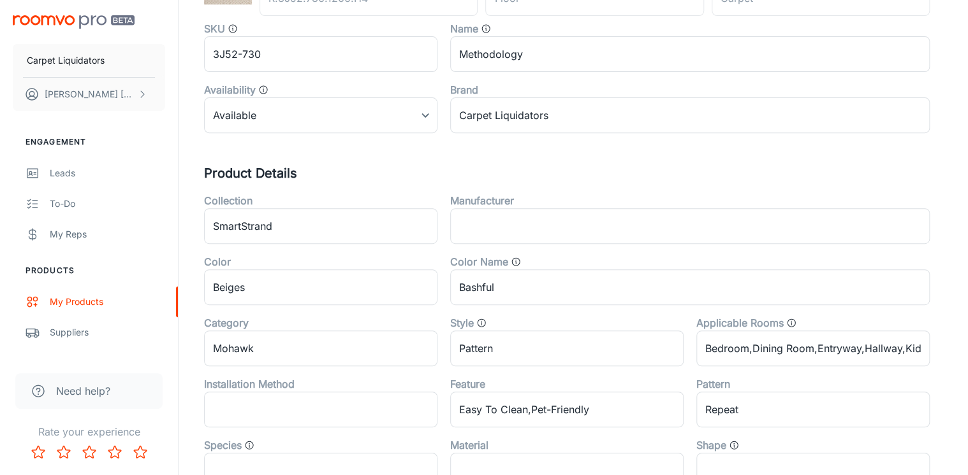
scroll to position [204, 0]
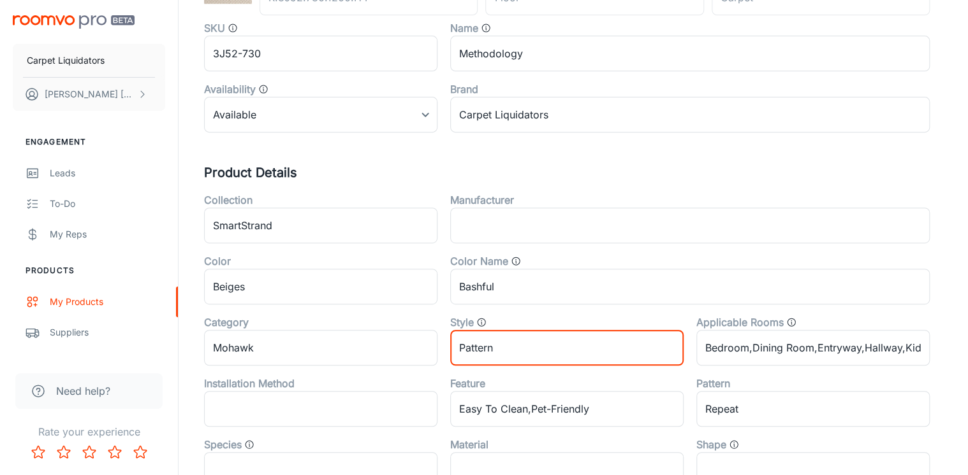
drag, startPoint x: 514, startPoint y: 349, endPoint x: 405, endPoint y: 328, distance: 111.0
click at [405, 328] on div "Collection SmartStrand ​ Manufacturer ​ Color Beiges ​ Color Name Bashful ​ Cat…" at bounding box center [560, 396] width 738 height 428
type input "Berber"
click at [443, 321] on div "Style Berber ​" at bounding box center [560, 335] width 246 height 61
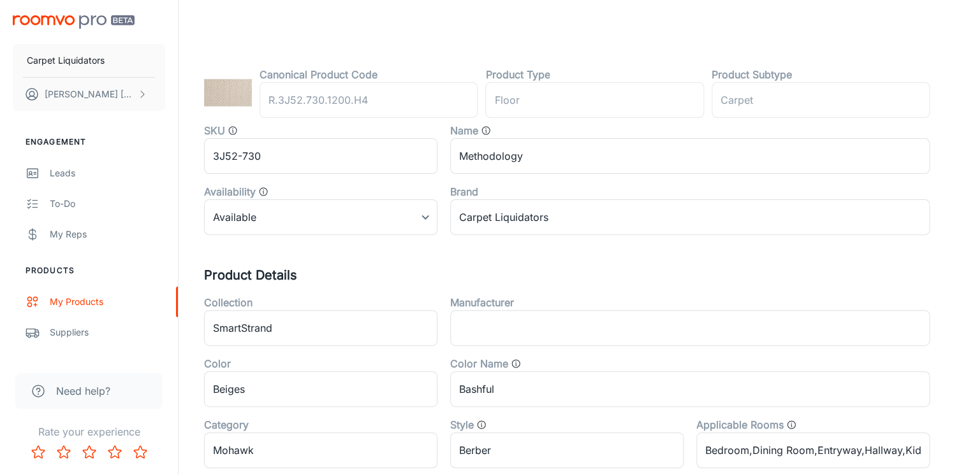
scroll to position [0, 0]
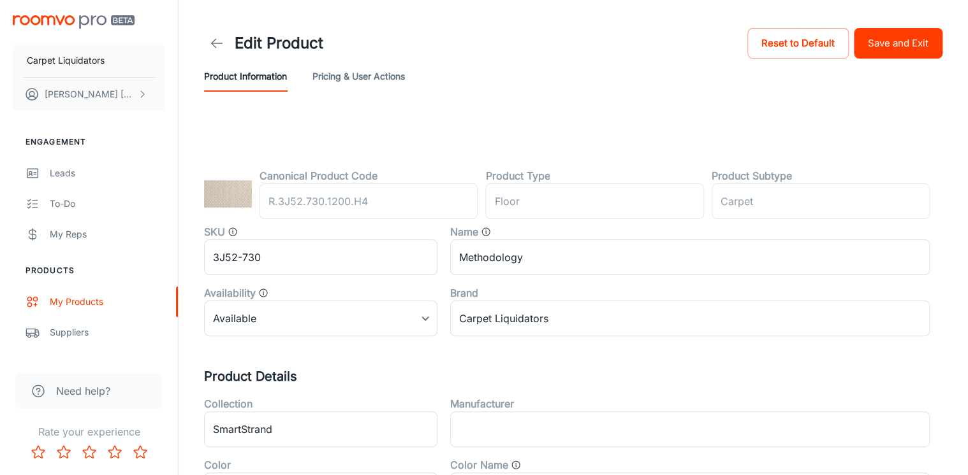
click at [915, 46] on button "Save and Exit" at bounding box center [897, 43] width 89 height 31
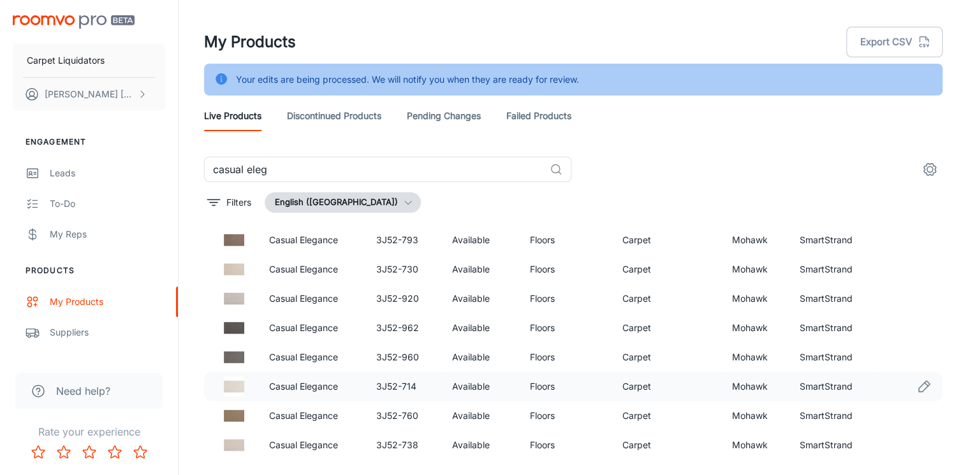
scroll to position [51, 0]
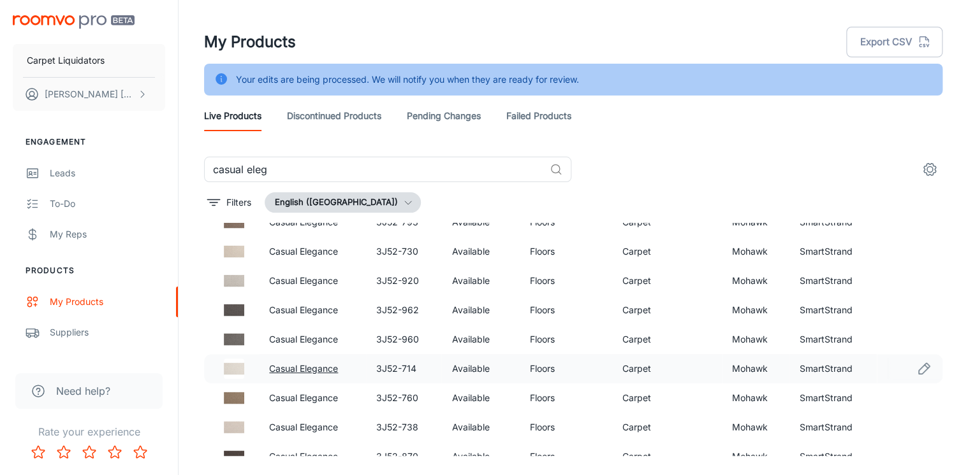
click at [312, 366] on link "Casual Elegance" at bounding box center [303, 368] width 69 height 11
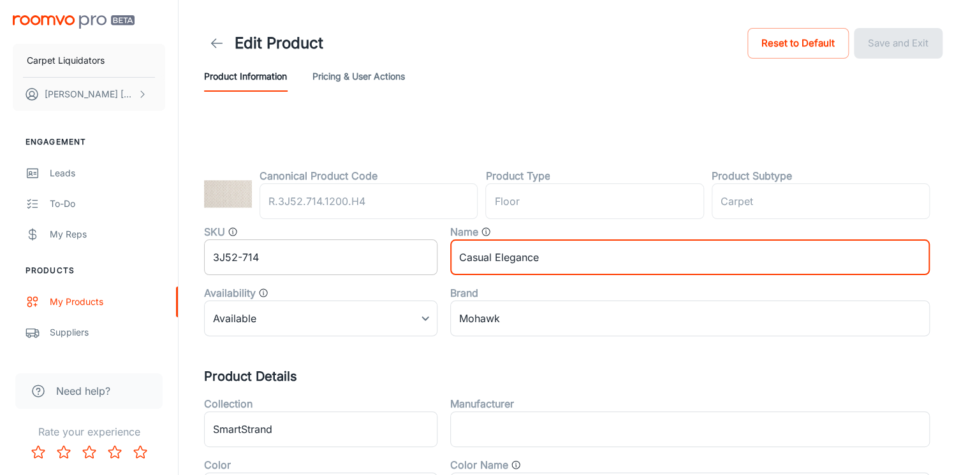
drag, startPoint x: 554, startPoint y: 259, endPoint x: 435, endPoint y: 252, distance: 120.0
click at [435, 252] on div "SKU 3J52-714 ​ Name Casual Elegance ​ Availability Available 0 ​ Brand Mohawk ​" at bounding box center [560, 275] width 738 height 122
type input "Methodology"
type input "Mohawk"
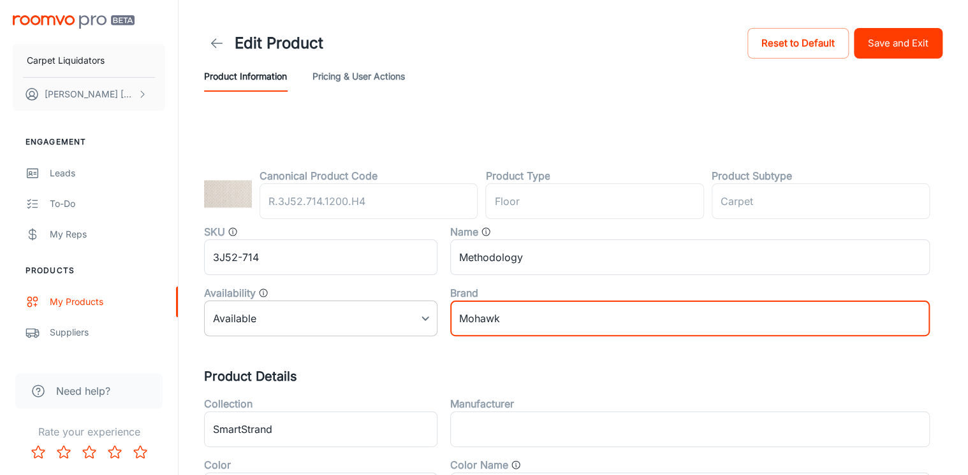
drag, startPoint x: 521, startPoint y: 313, endPoint x: 373, endPoint y: 301, distance: 148.4
click at [373, 301] on div "SKU 3J52-714 ​ Name Methodology ​ Availability Available 0 ​ Brand Mohawk ​" at bounding box center [560, 275] width 738 height 122
type input "Carpet Liquidators"
click at [437, 367] on h5 "Product Details" at bounding box center [573, 376] width 738 height 19
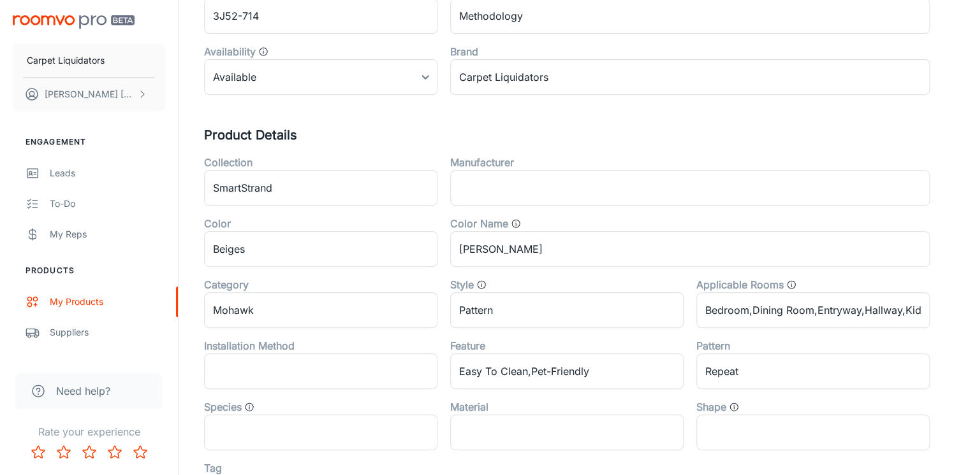
scroll to position [255, 0]
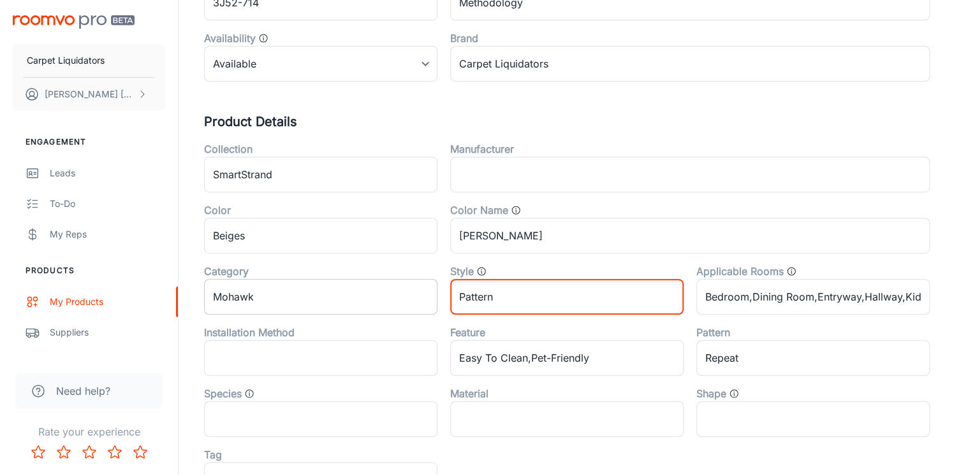
drag, startPoint x: 496, startPoint y: 298, endPoint x: 402, endPoint y: 283, distance: 94.9
click at [402, 283] on div "Collection SmartStrand ​ Manufacturer ​ Color Beiges ​ Color Name Creamer ​ Cat…" at bounding box center [560, 345] width 738 height 428
type input "Berber"
click at [431, 263] on div "Category Mohawk ​" at bounding box center [314, 284] width 246 height 61
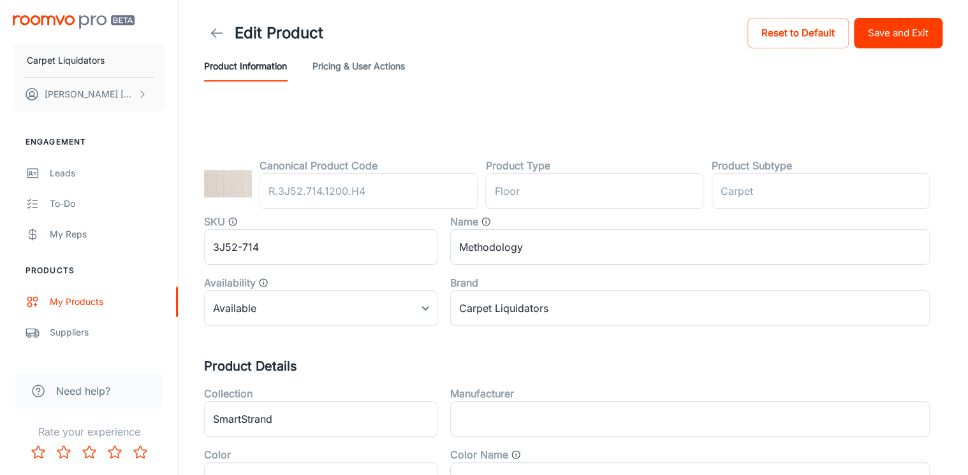
scroll to position [0, 0]
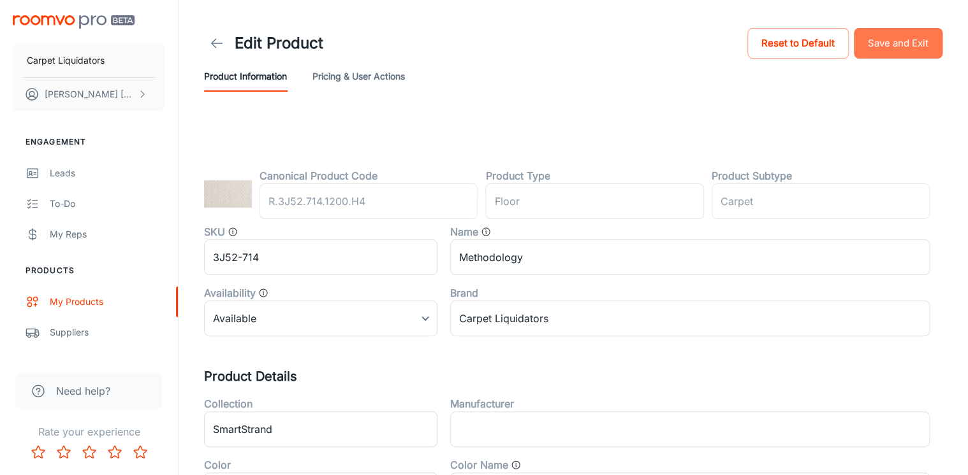
click at [876, 46] on button "Save and Exit" at bounding box center [897, 43] width 89 height 31
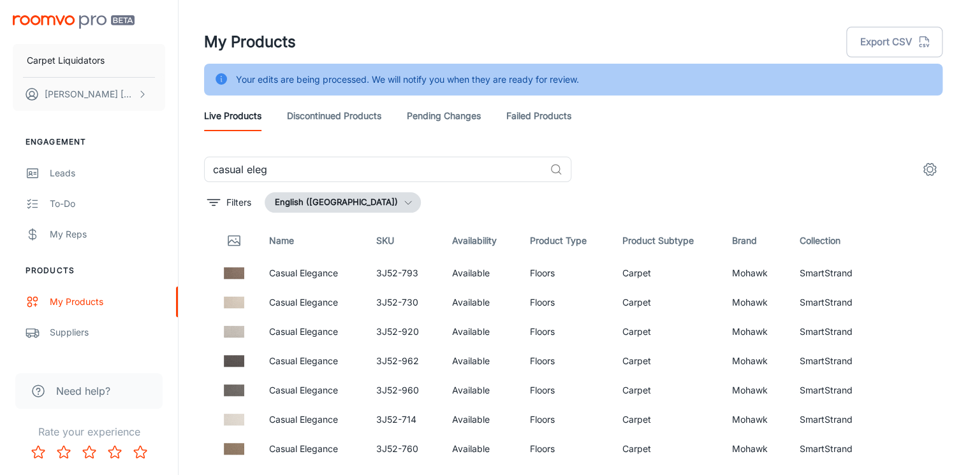
click at [468, 118] on link "Pending Changes" at bounding box center [444, 116] width 74 height 31
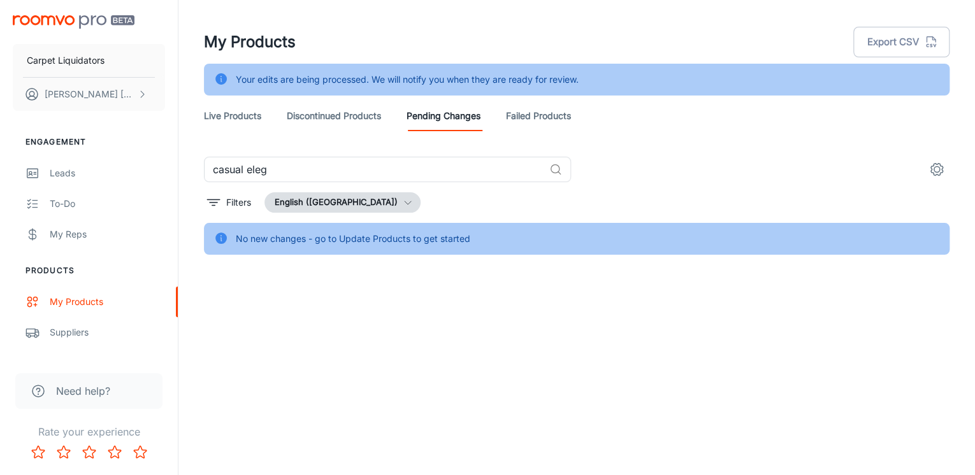
click at [229, 108] on link "Live Products" at bounding box center [232, 116] width 57 height 31
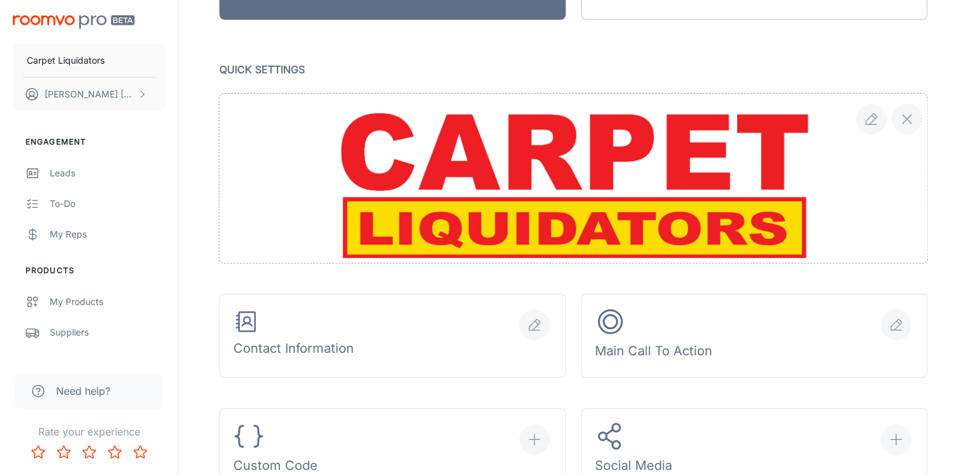
scroll to position [204, 0]
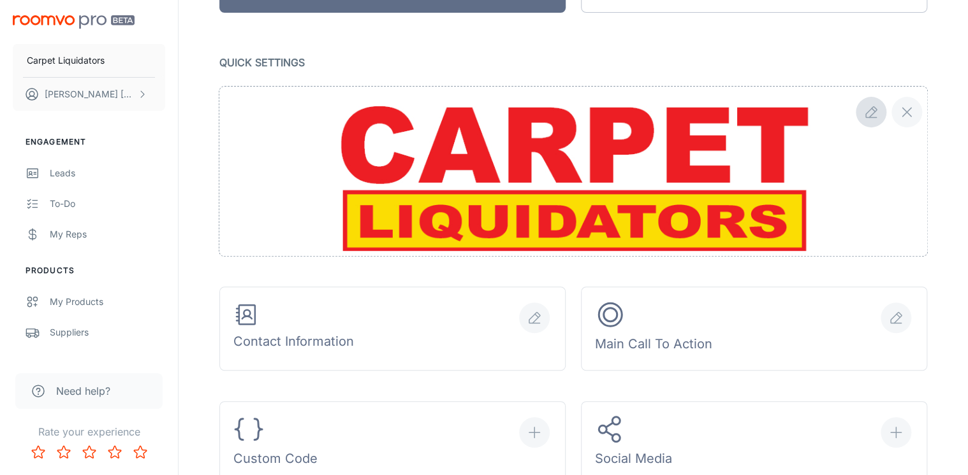
click at [867, 110] on icon "button" at bounding box center [870, 112] width 15 height 15
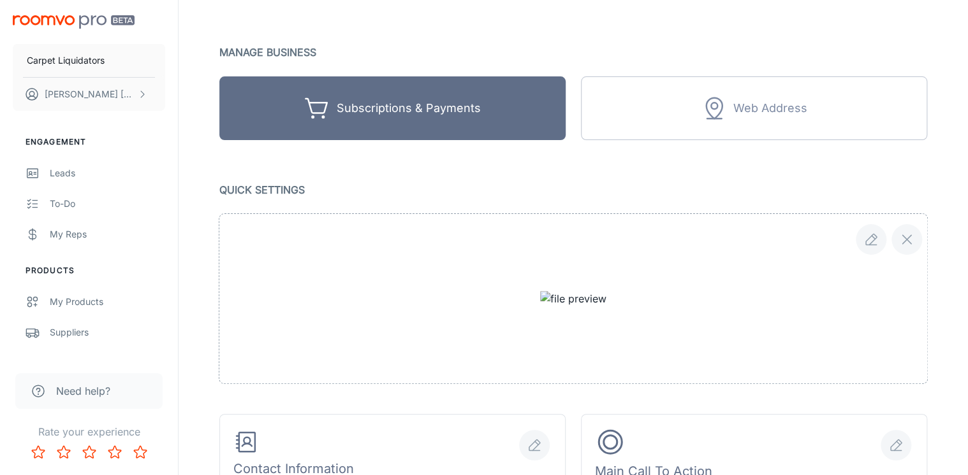
scroll to position [102, 0]
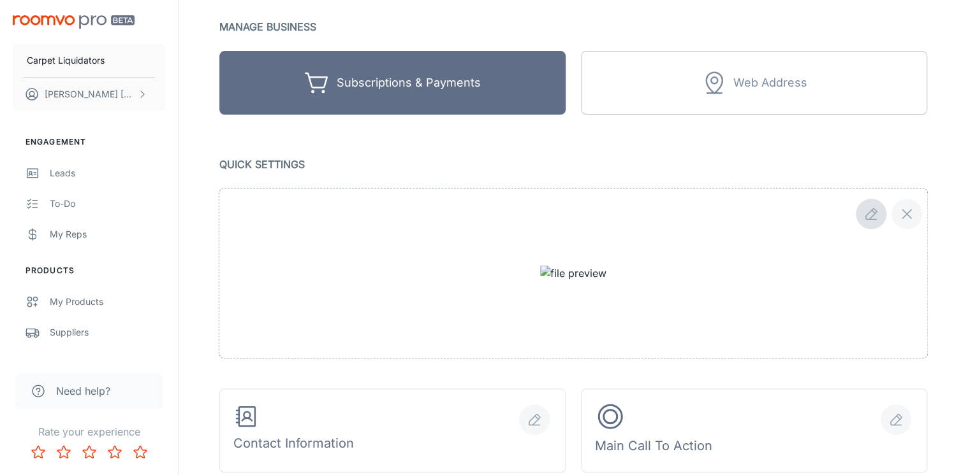
click at [864, 214] on icon "button" at bounding box center [870, 214] width 15 height 15
click at [99, 306] on div "My Products" at bounding box center [107, 302] width 115 height 14
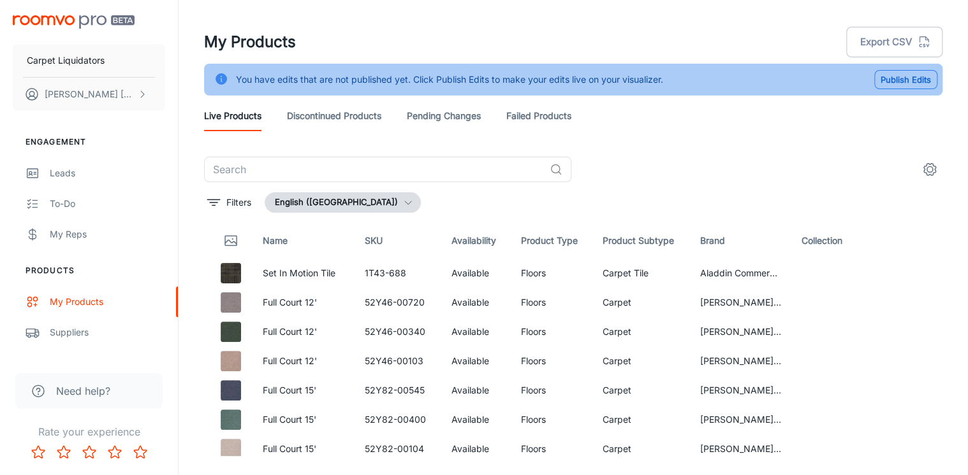
click at [895, 76] on button "Publish Edits" at bounding box center [905, 79] width 63 height 19
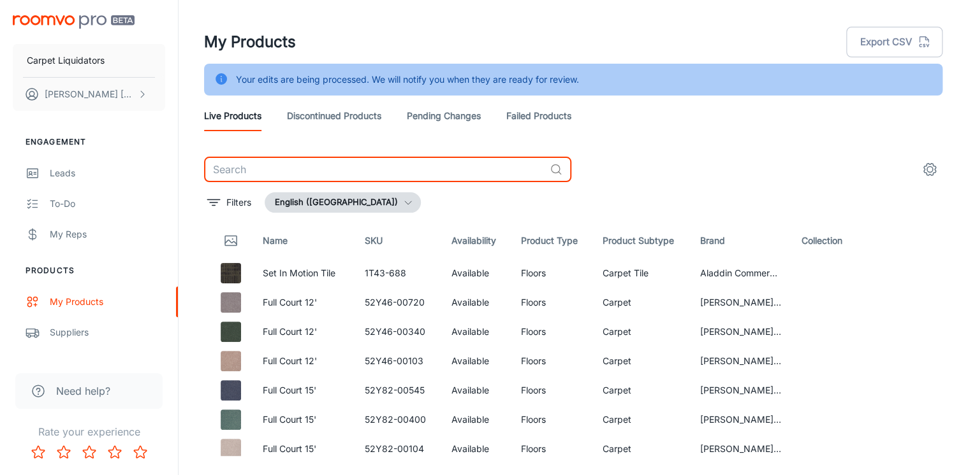
click at [316, 161] on input "text" at bounding box center [374, 169] width 340 height 25
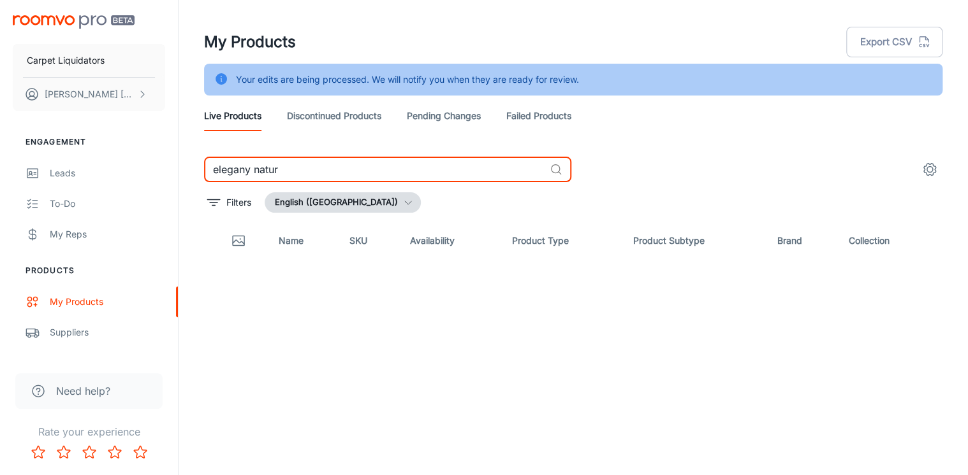
type input "elegany nature"
drag, startPoint x: 296, startPoint y: 172, endPoint x: 161, endPoint y: 165, distance: 135.3
click at [161, 165] on div "Carpet Liquidators [PERSON_NAME] Engagement Leads To-do My Reps Products My Pro…" at bounding box center [484, 253] width 968 height 507
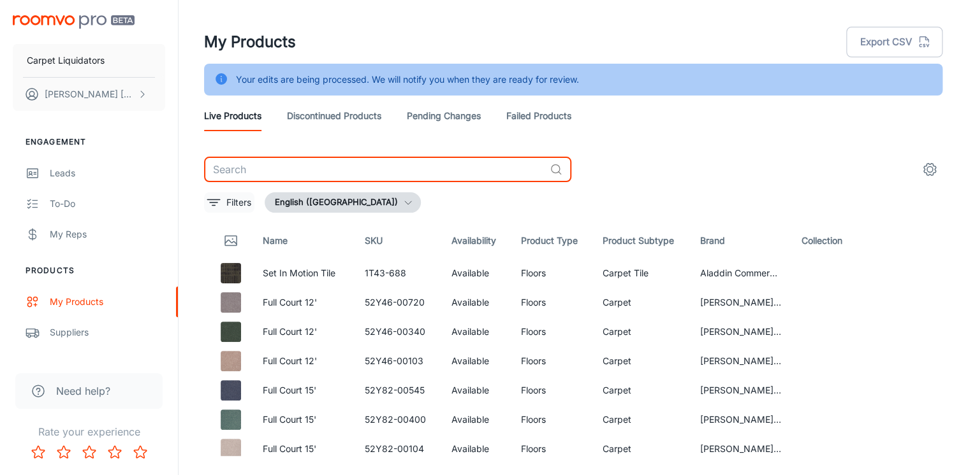
click at [228, 201] on p "Filters" at bounding box center [238, 203] width 25 height 14
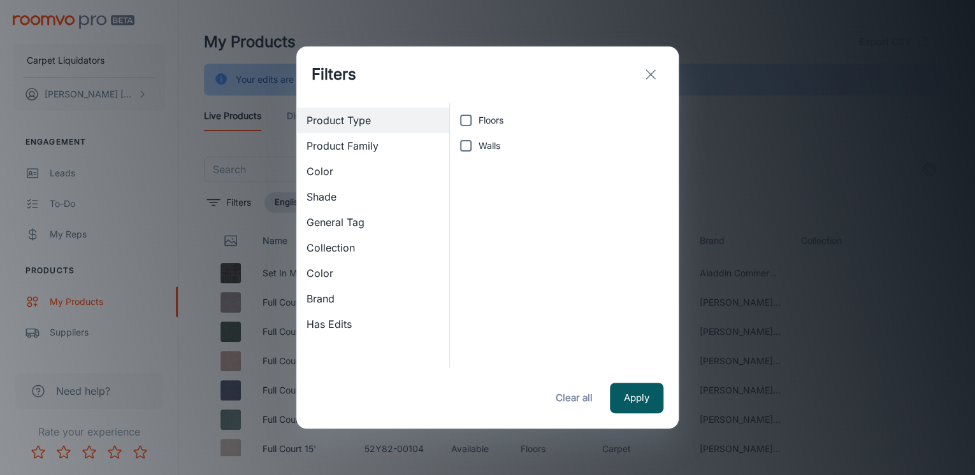
click at [326, 298] on span "Brand" at bounding box center [373, 298] width 133 height 15
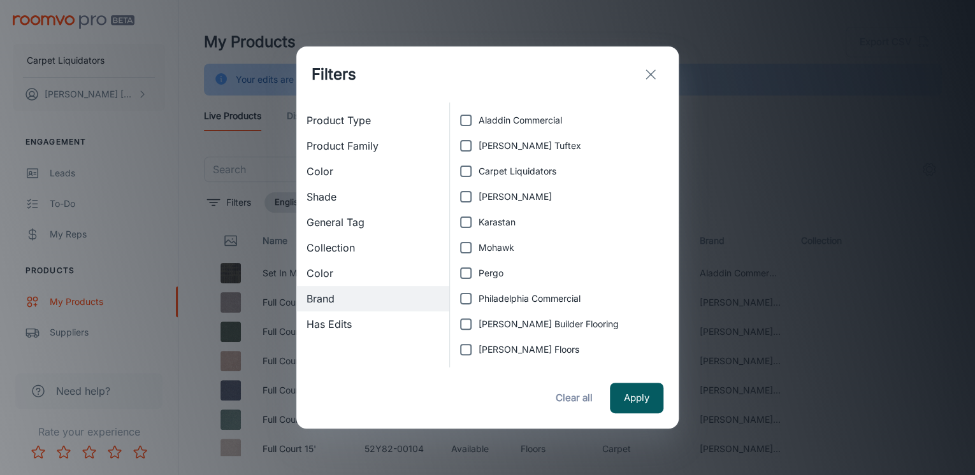
click at [493, 168] on span "Carpet Liquidators" at bounding box center [518, 171] width 78 height 14
click at [479, 168] on input "Carpet Liquidators" at bounding box center [465, 171] width 25 height 25
checkbox input "true"
click at [635, 399] on button "Apply" at bounding box center [637, 398] width 54 height 31
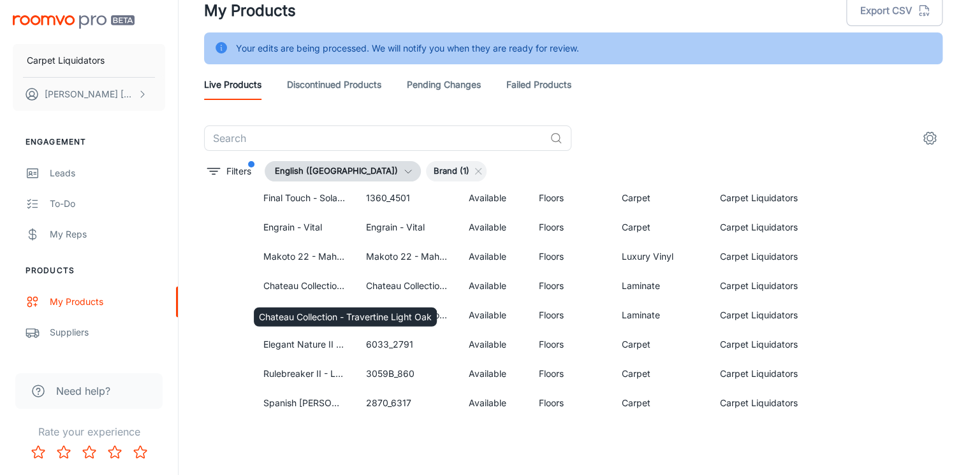
scroll to position [561, 0]
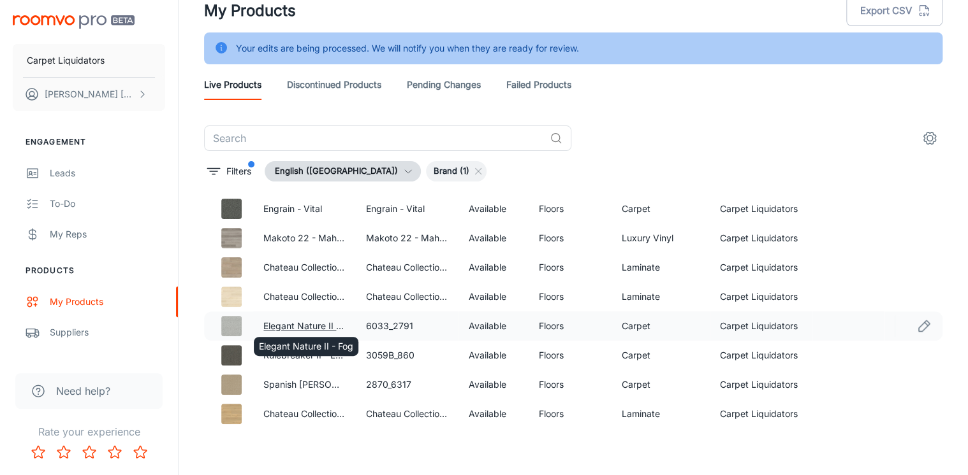
click at [301, 326] on link "Elegant Nature II - Fog" at bounding box center [310, 326] width 94 height 11
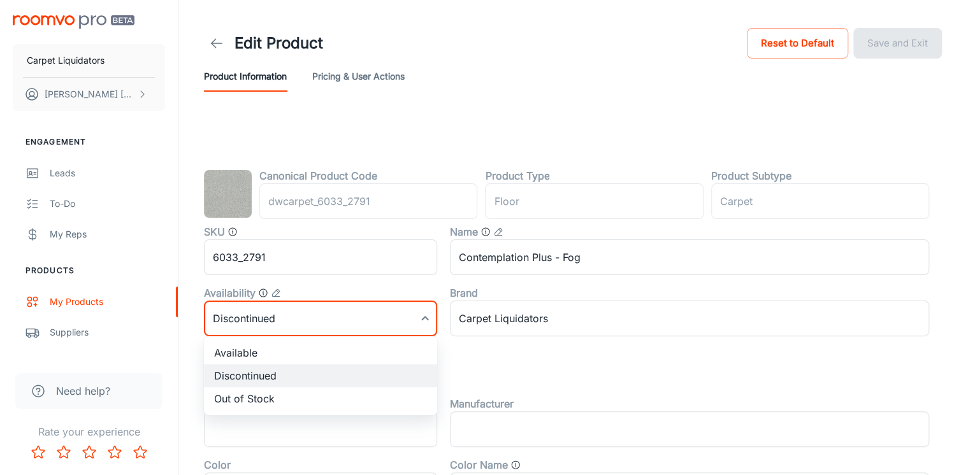
click at [423, 314] on body "Carpet Liquidators [PERSON_NAME] Engagement Leads To-do My Reps Products My Pro…" at bounding box center [487, 237] width 975 height 475
click at [487, 354] on div at bounding box center [487, 237] width 975 height 475
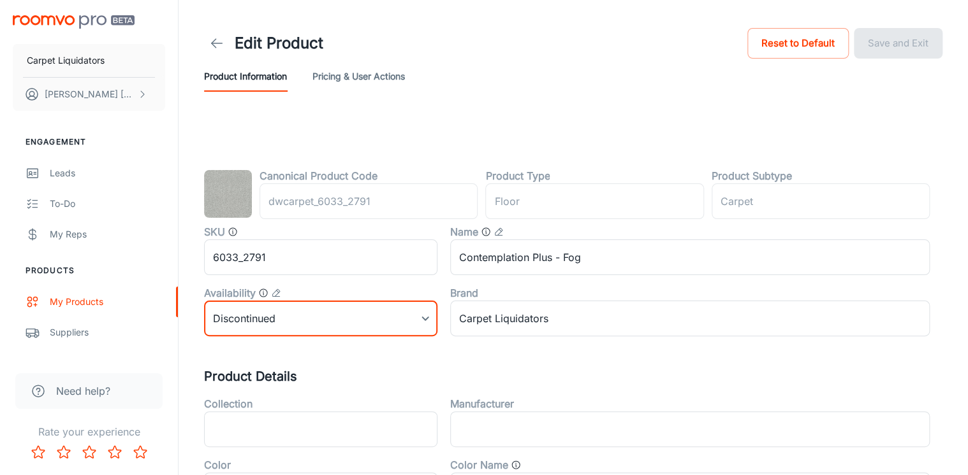
click at [349, 71] on button "Pricing & User Actions" at bounding box center [358, 76] width 92 height 31
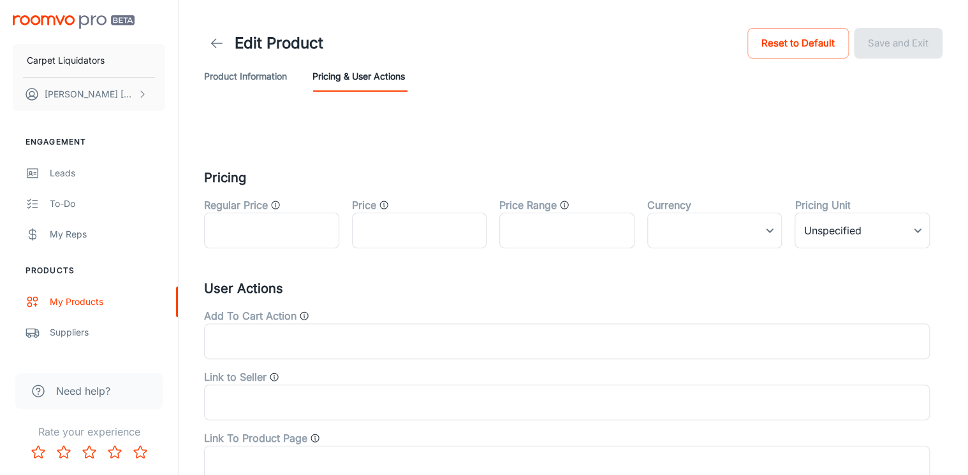
click at [245, 74] on button "Product Information" at bounding box center [245, 76] width 83 height 31
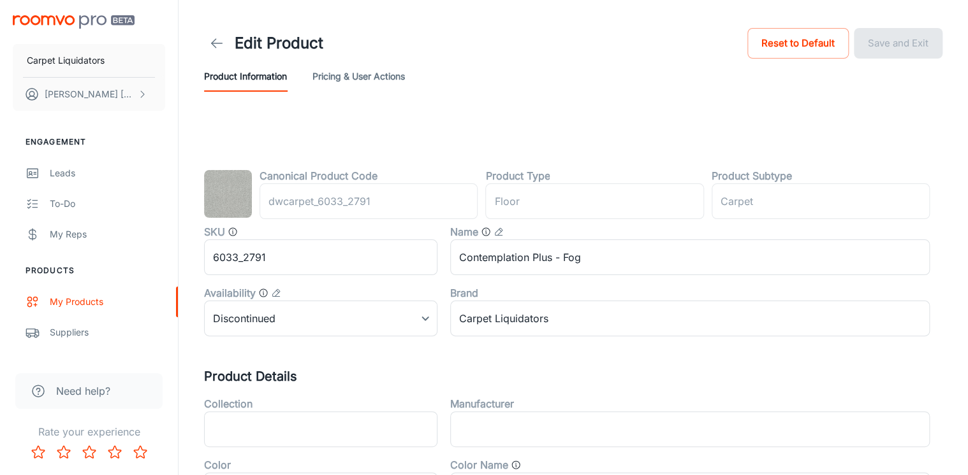
click at [249, 45] on h1 "Edit Product" at bounding box center [279, 43] width 89 height 23
click at [208, 40] on link at bounding box center [216, 43] width 25 height 25
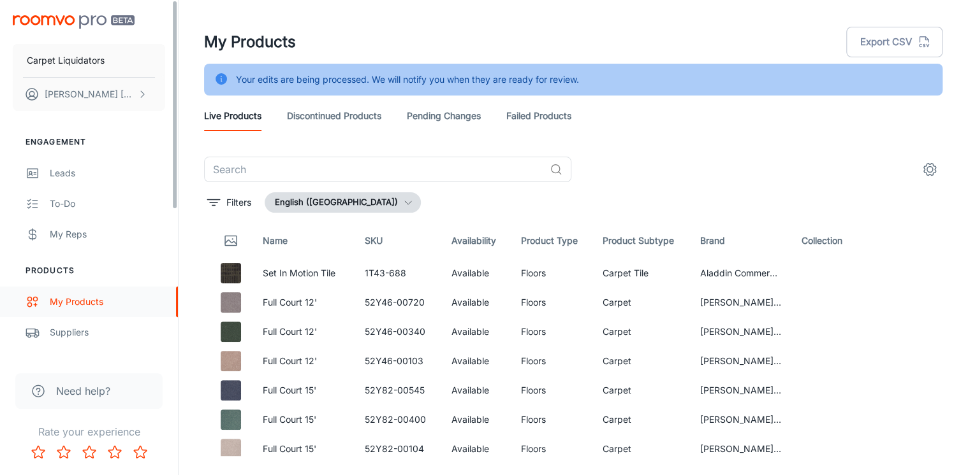
click at [78, 303] on div "My Products" at bounding box center [107, 302] width 115 height 14
click at [436, 115] on link "Pending Changes" at bounding box center [444, 116] width 74 height 31
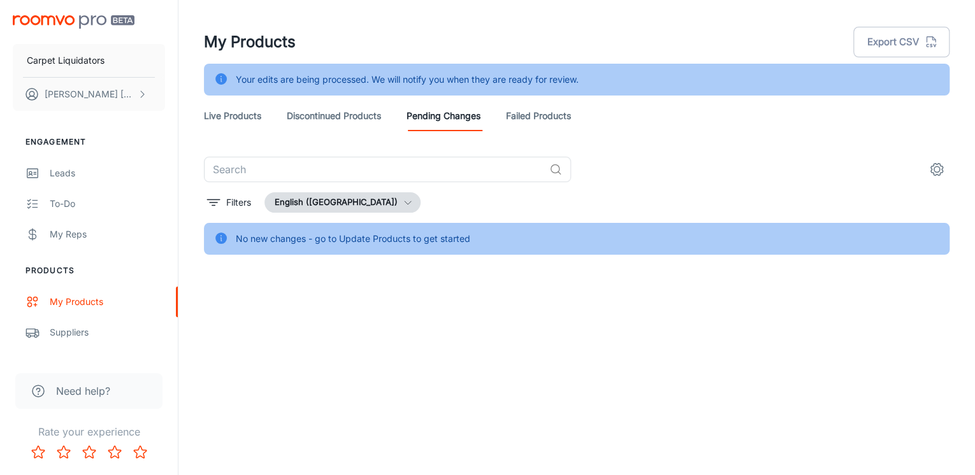
click at [531, 114] on link "Failed Products" at bounding box center [538, 116] width 65 height 31
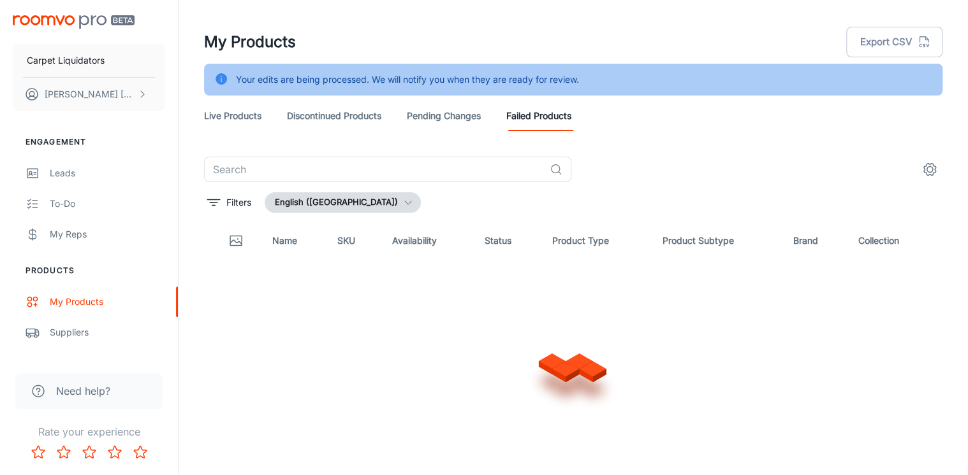
click at [426, 119] on link "Pending Changes" at bounding box center [444, 116] width 74 height 31
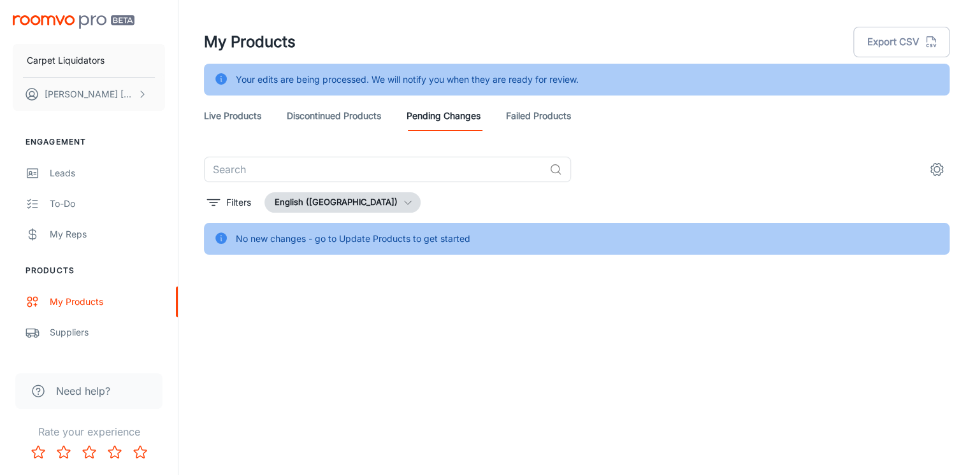
click at [507, 117] on div "Live Products Discontinued Products Pending Changes Failed Products" at bounding box center [577, 116] width 746 height 31
click at [523, 125] on link "Failed Products" at bounding box center [538, 116] width 65 height 31
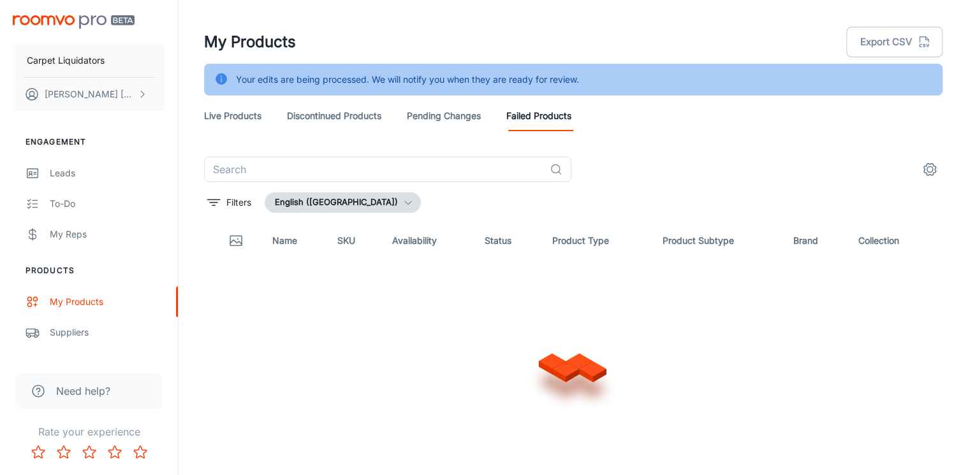
click at [331, 115] on link "Discontinued Products" at bounding box center [334, 116] width 94 height 31
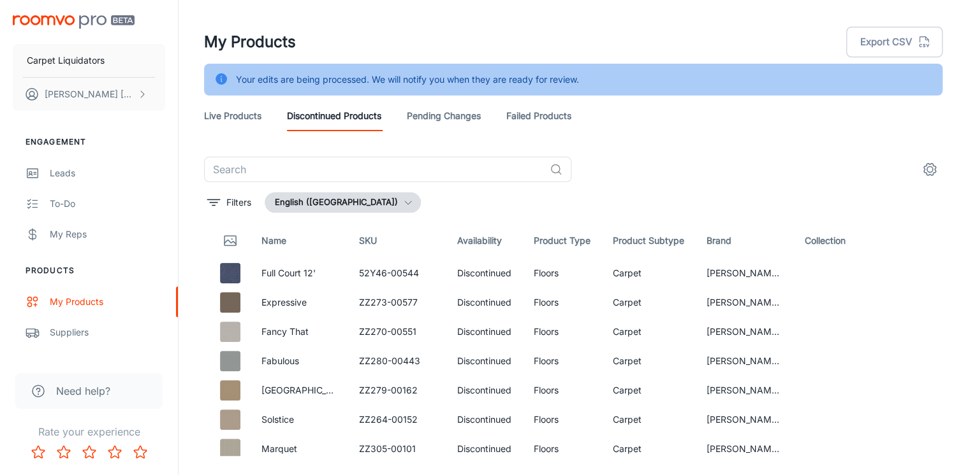
click at [233, 119] on link "Live Products" at bounding box center [232, 116] width 57 height 31
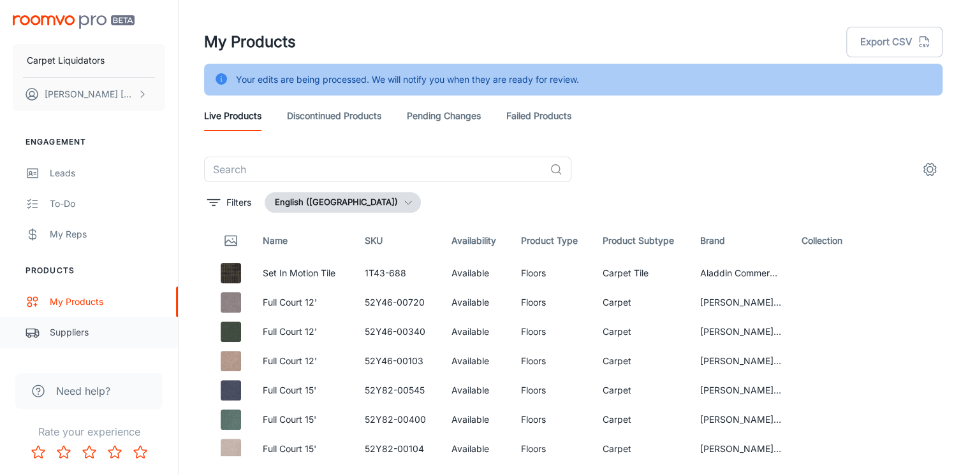
click at [84, 337] on div "Suppliers" at bounding box center [107, 333] width 115 height 14
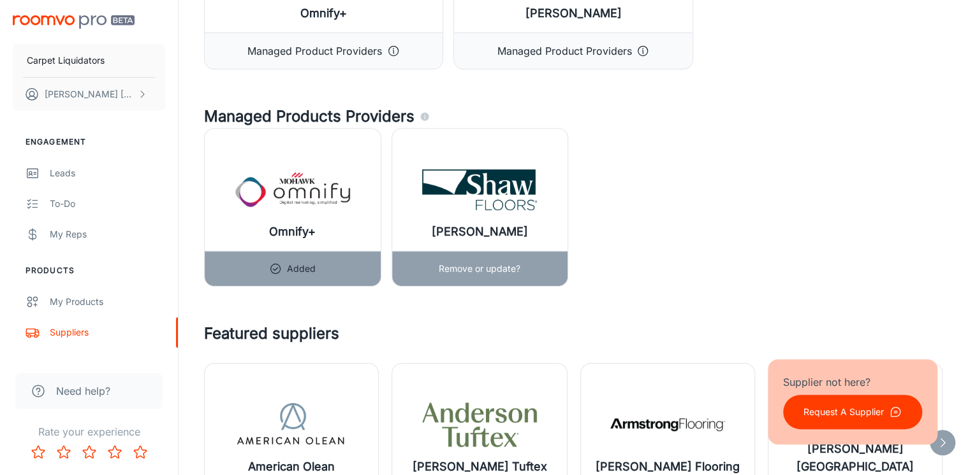
scroll to position [204, 0]
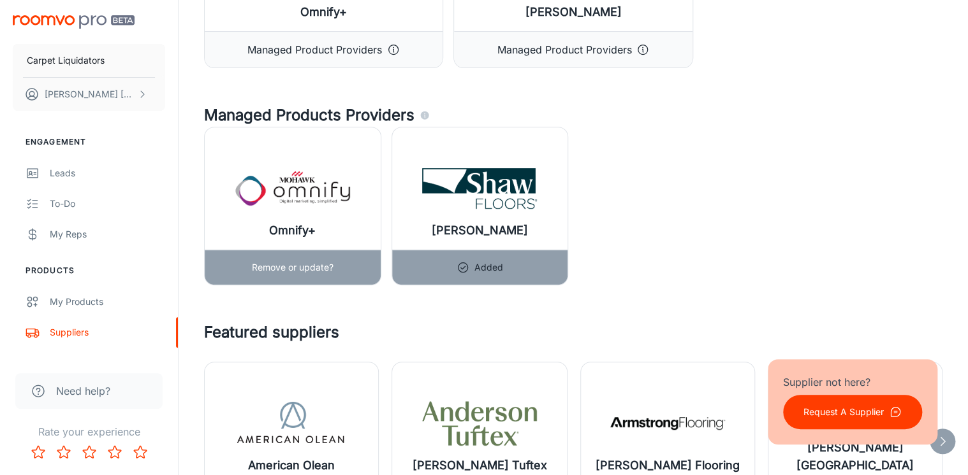
click at [270, 263] on p "Remove or update?" at bounding box center [293, 268] width 82 height 14
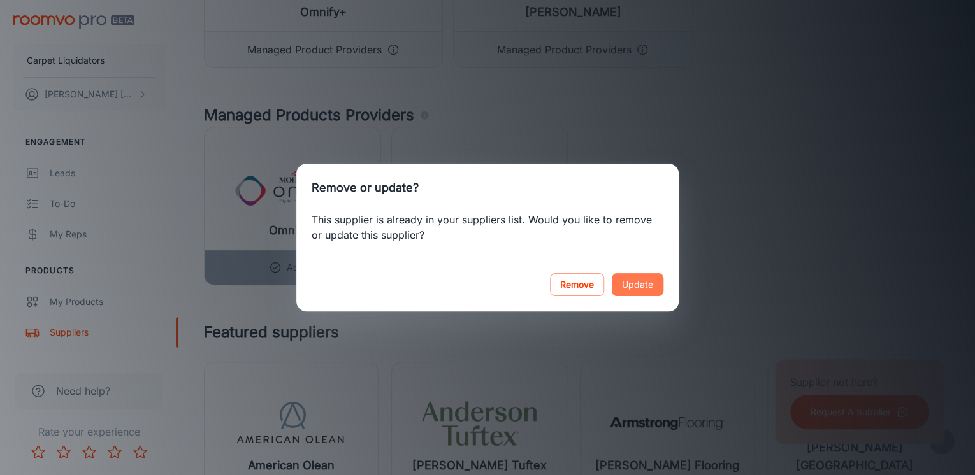
click at [646, 280] on button "Update" at bounding box center [638, 284] width 52 height 23
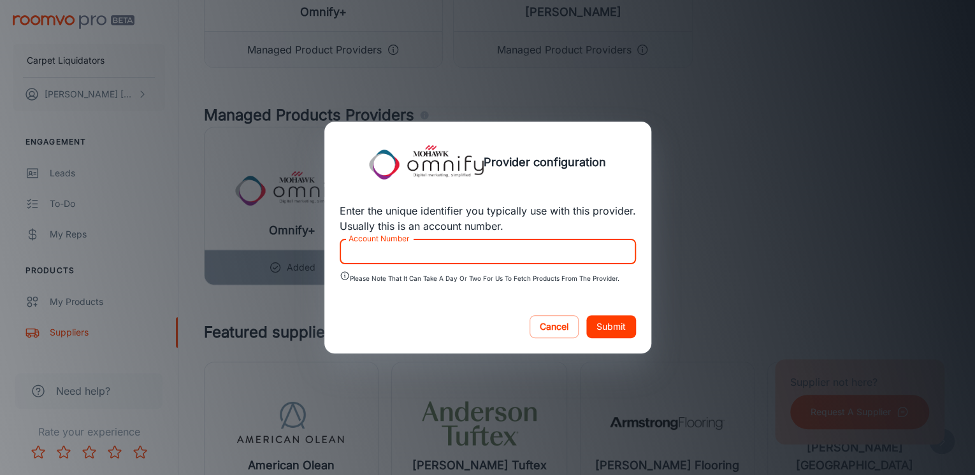
click at [396, 258] on input "Account Number" at bounding box center [488, 251] width 296 height 25
click at [540, 321] on button "Cancel" at bounding box center [554, 326] width 49 height 23
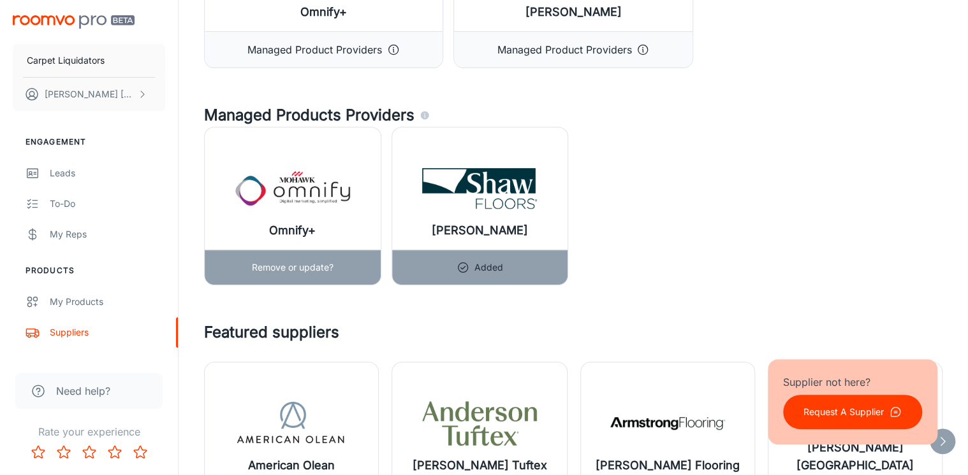
click at [291, 224] on h6 "Omnify+" at bounding box center [292, 231] width 47 height 18
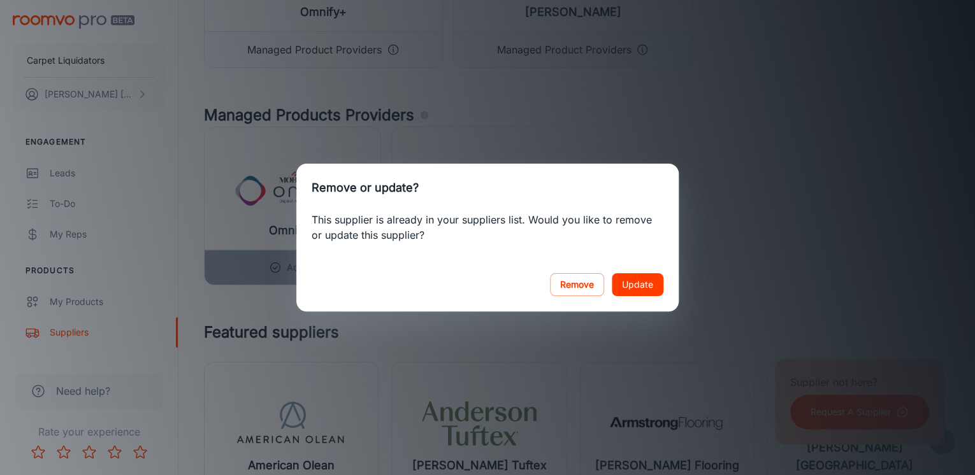
click at [650, 283] on button "Update" at bounding box center [638, 284] width 52 height 23
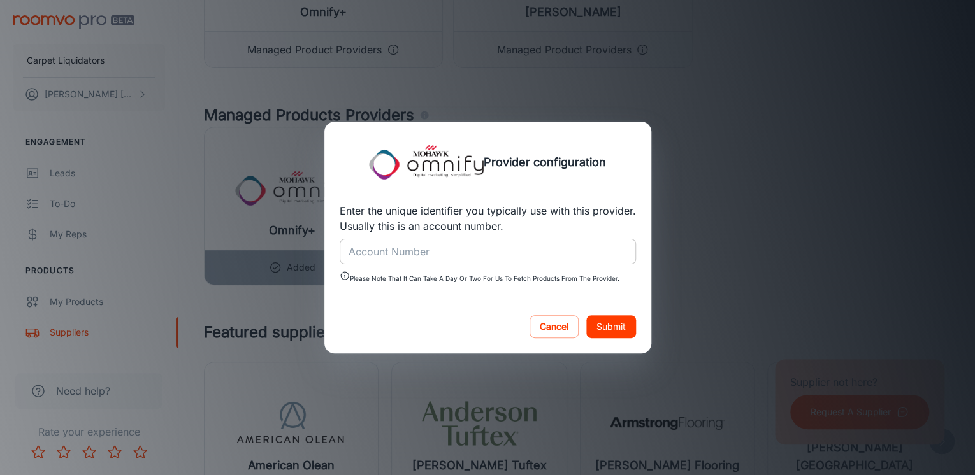
click at [455, 255] on input "Account Number" at bounding box center [488, 251] width 296 height 25
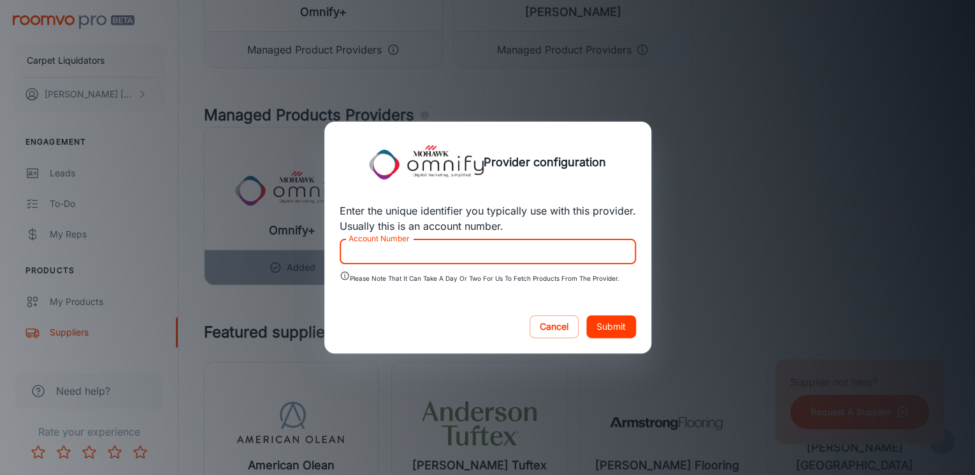
paste input "151498"
type input "151498"
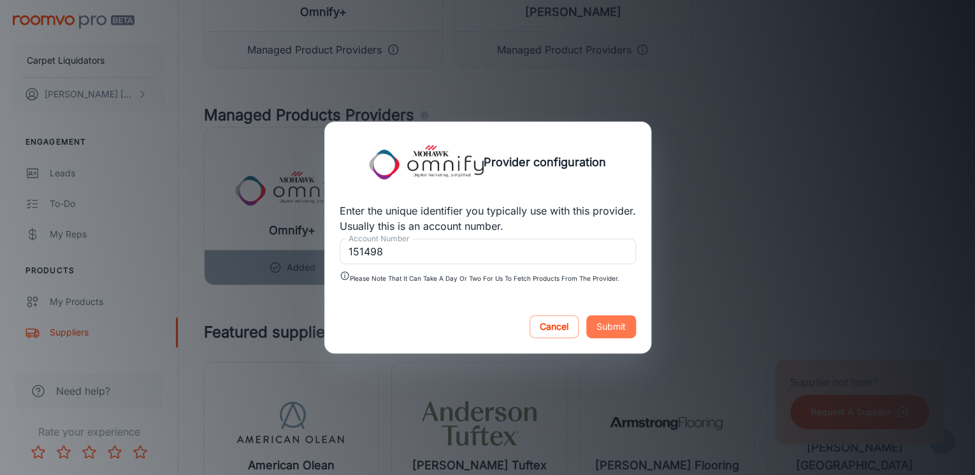
click at [607, 324] on button "Submit" at bounding box center [611, 326] width 50 height 23
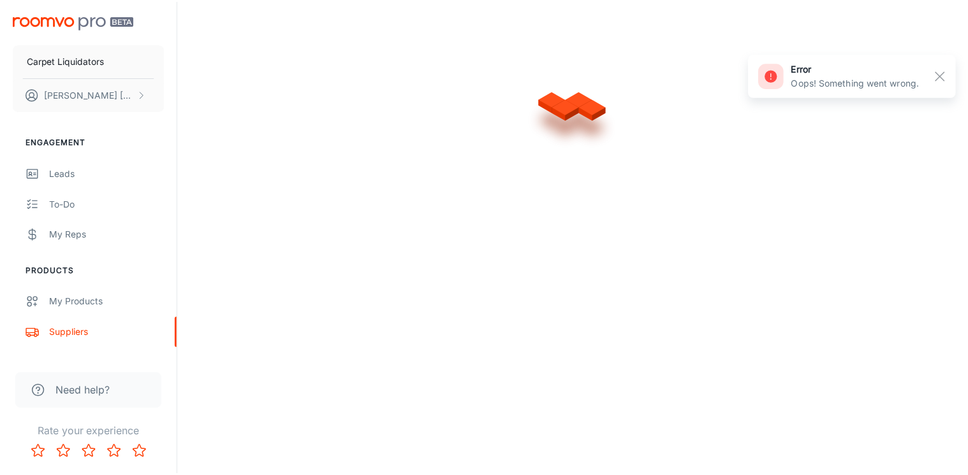
scroll to position [0, 0]
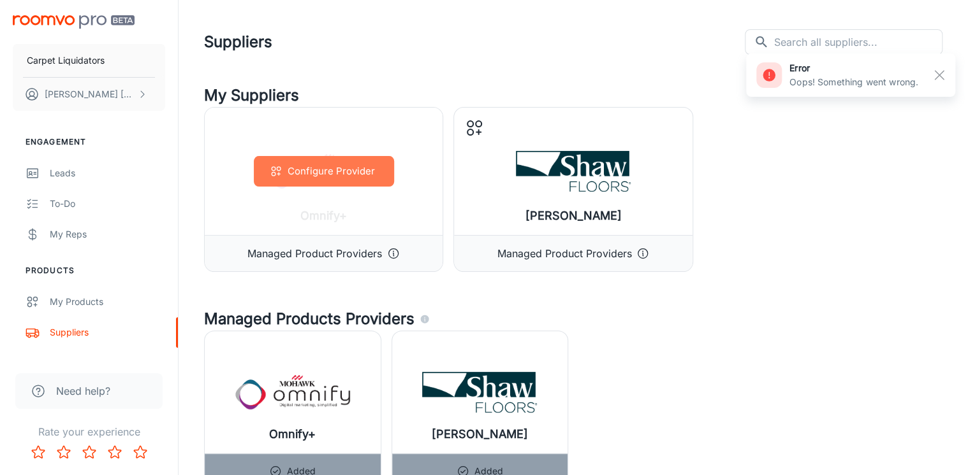
click at [285, 171] on button "Configure Provider" at bounding box center [324, 171] width 140 height 31
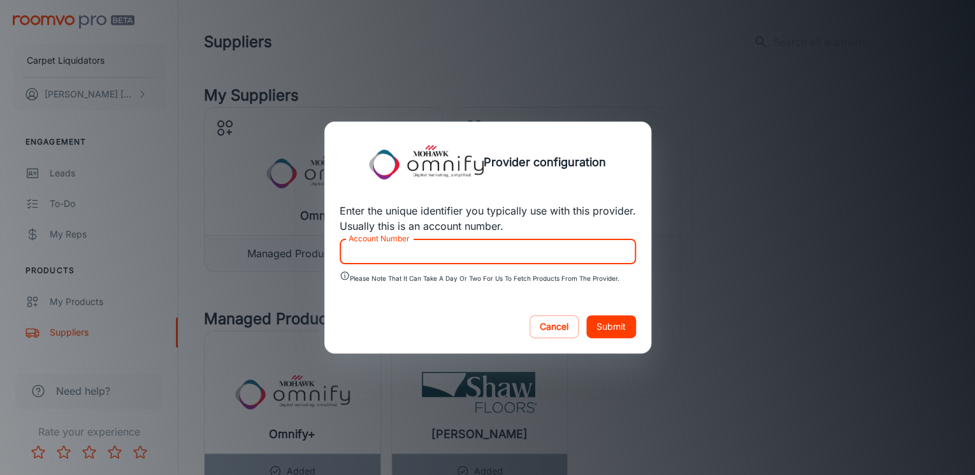
click at [386, 263] on input "Account Number" at bounding box center [488, 251] width 296 height 25
type input "151498"
click at [614, 326] on button "Submit" at bounding box center [611, 326] width 50 height 23
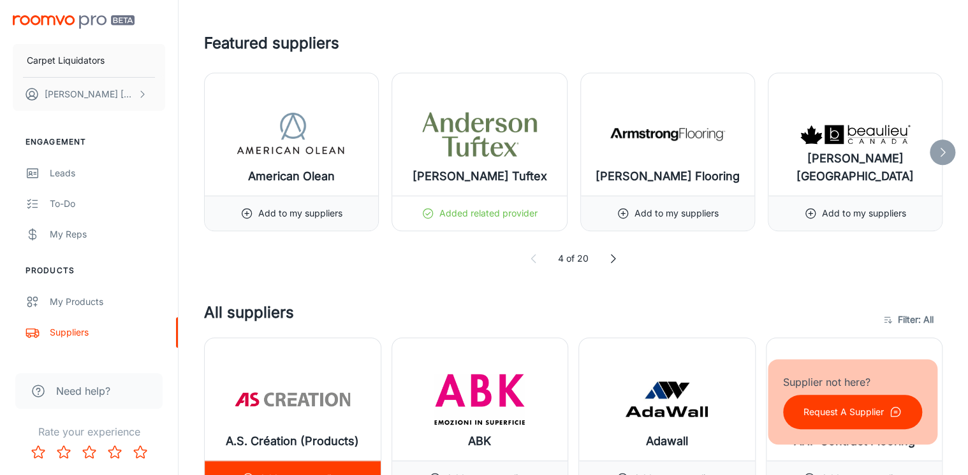
scroll to position [459, 0]
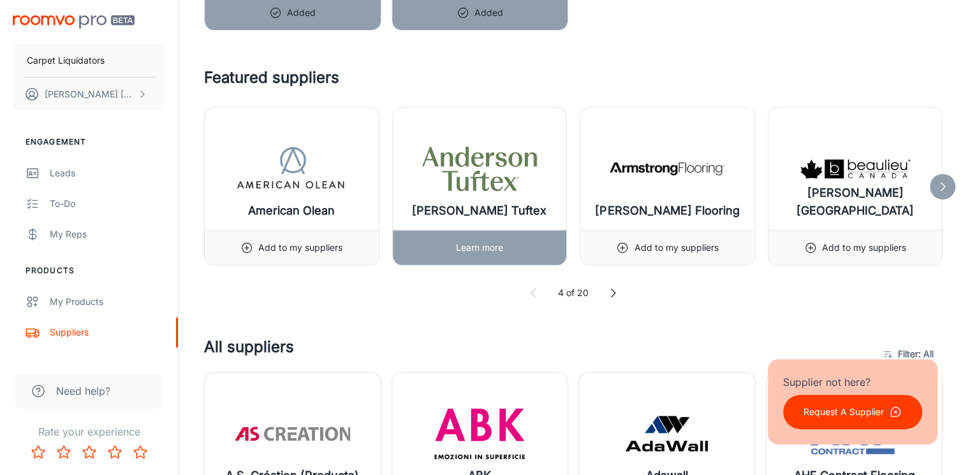
click at [441, 242] on div "Learn more" at bounding box center [480, 247] width 174 height 35
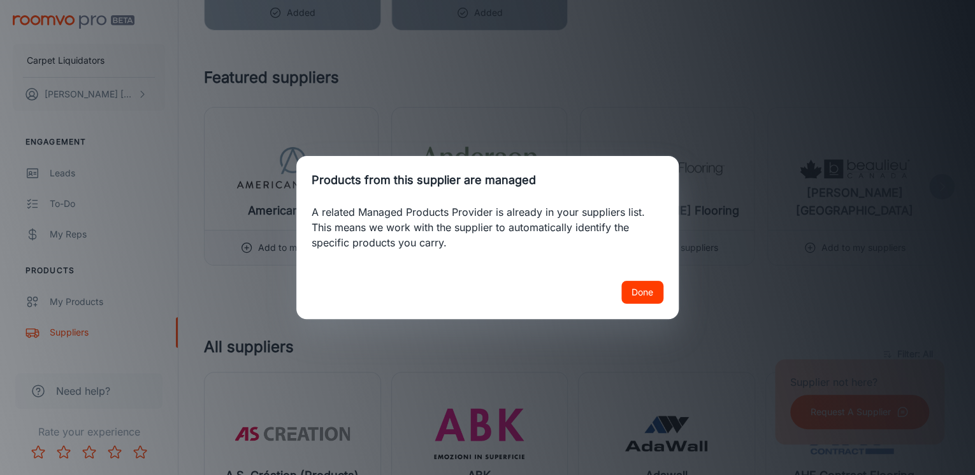
click at [639, 291] on button "Done" at bounding box center [642, 292] width 42 height 23
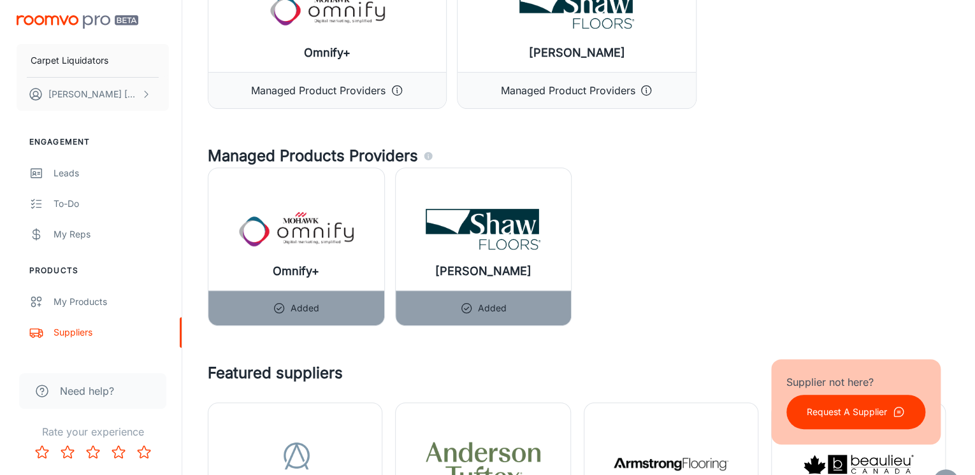
scroll to position [153, 0]
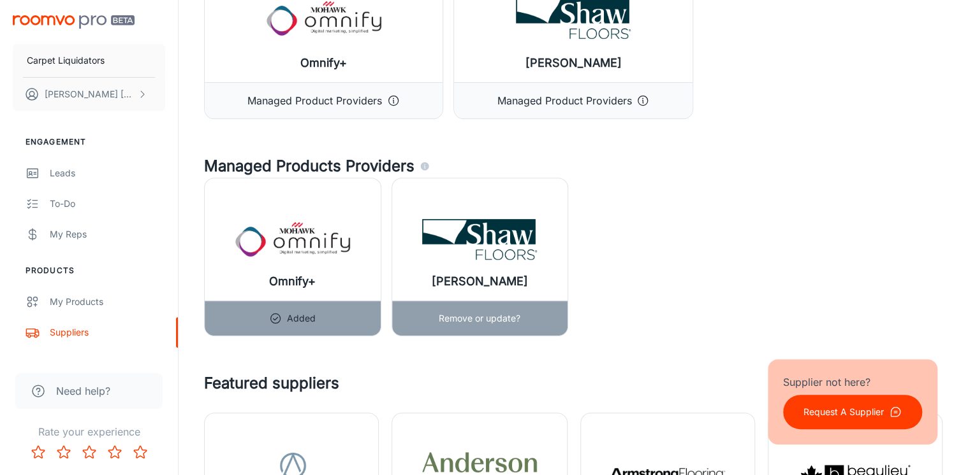
click at [467, 315] on p "Remove or update?" at bounding box center [479, 319] width 82 height 14
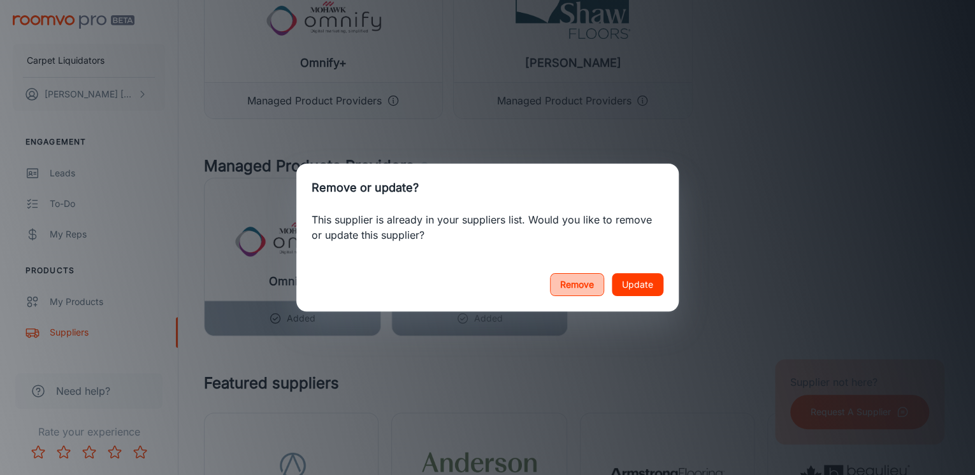
click at [563, 279] on button "Remove" at bounding box center [577, 284] width 54 height 23
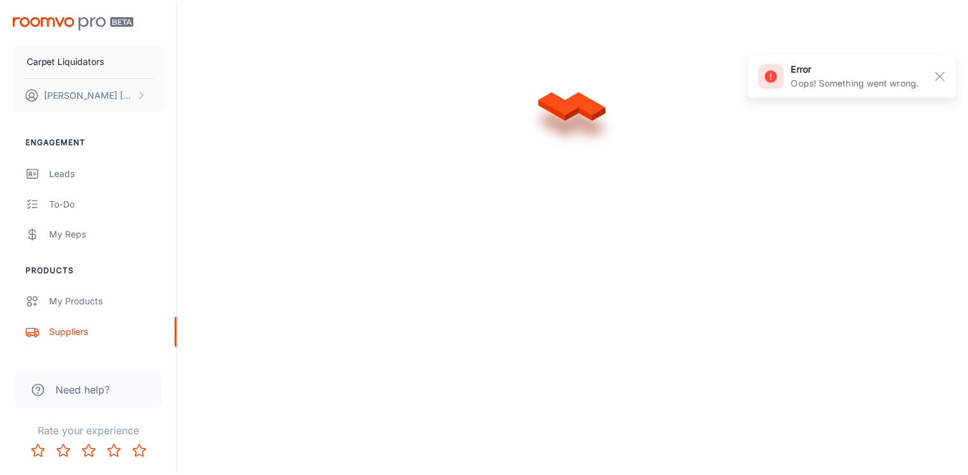
scroll to position [0, 0]
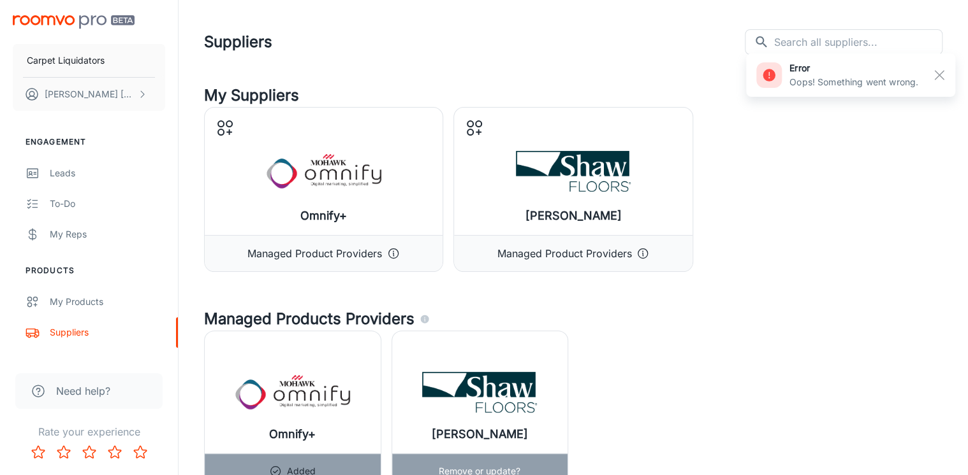
click at [475, 395] on img at bounding box center [479, 392] width 115 height 51
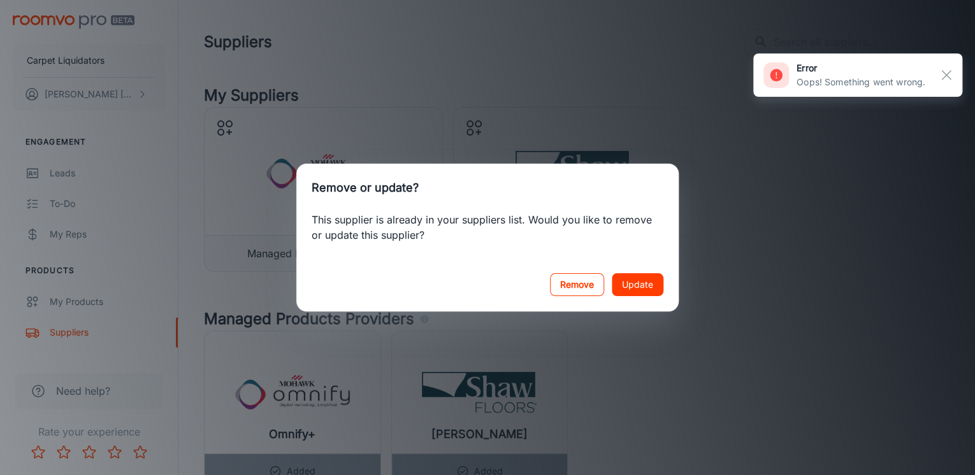
click at [575, 279] on button "Remove" at bounding box center [577, 284] width 54 height 23
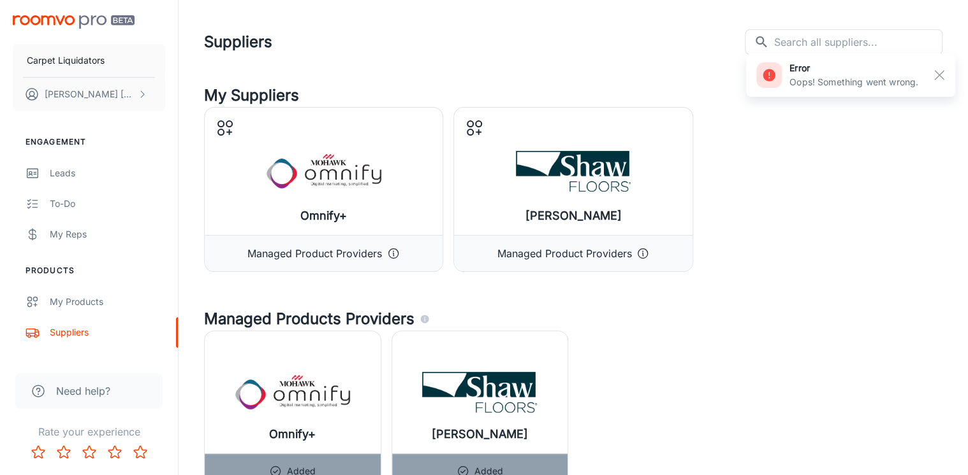
click at [797, 78] on p "Oops! Something went wrong." at bounding box center [853, 82] width 129 height 14
click at [932, 73] on rect "button" at bounding box center [938, 75] width 15 height 15
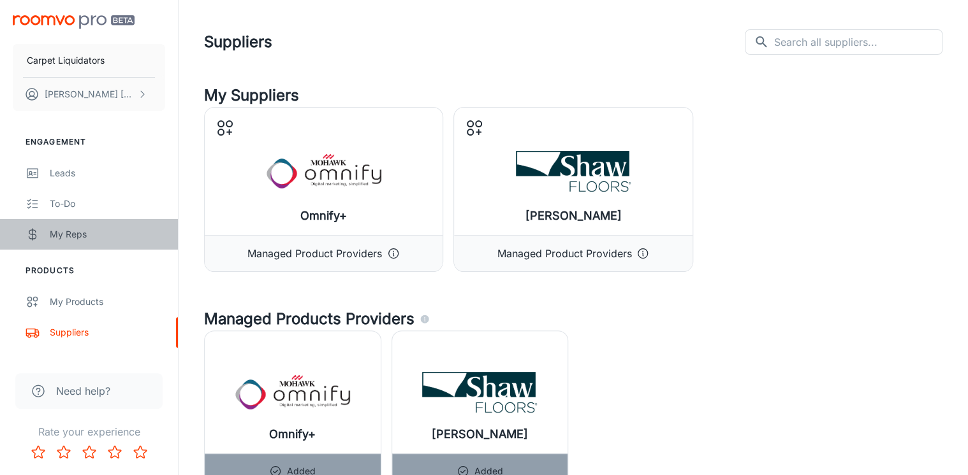
click at [87, 229] on div "My Reps" at bounding box center [107, 235] width 115 height 14
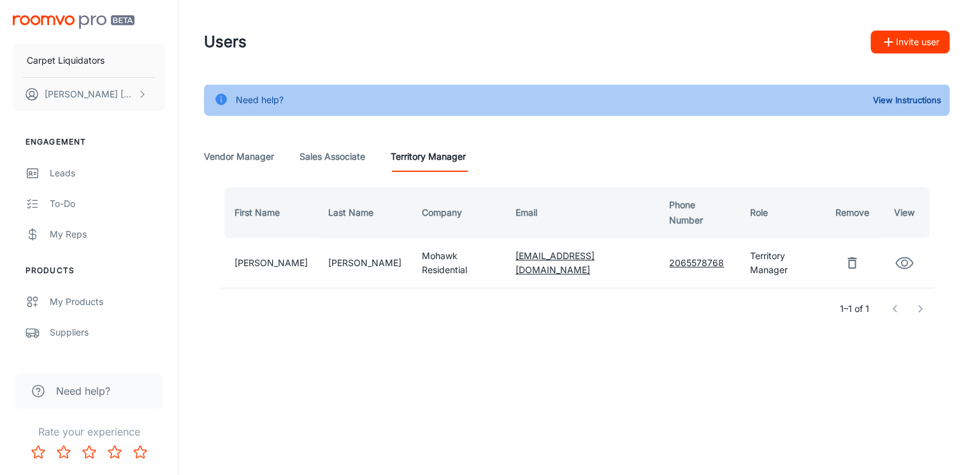
click at [900, 254] on icon "button" at bounding box center [904, 263] width 19 height 19
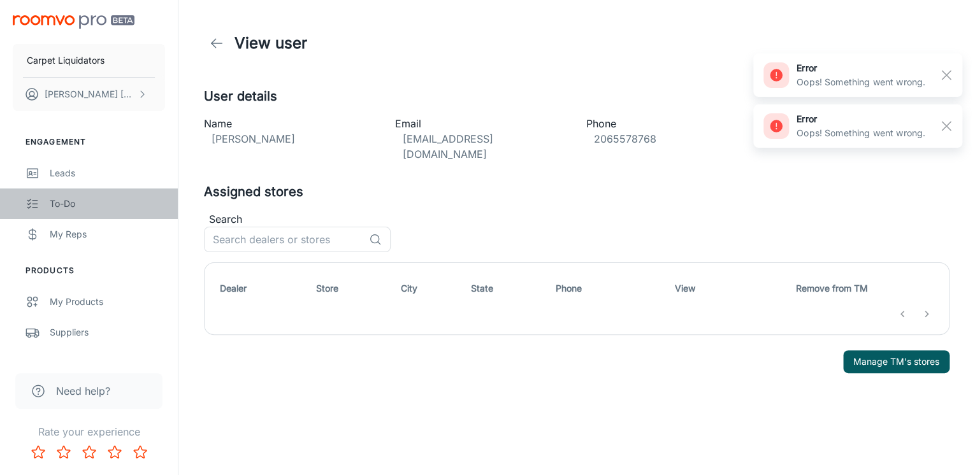
click at [65, 201] on div "To-do" at bounding box center [107, 204] width 115 height 14
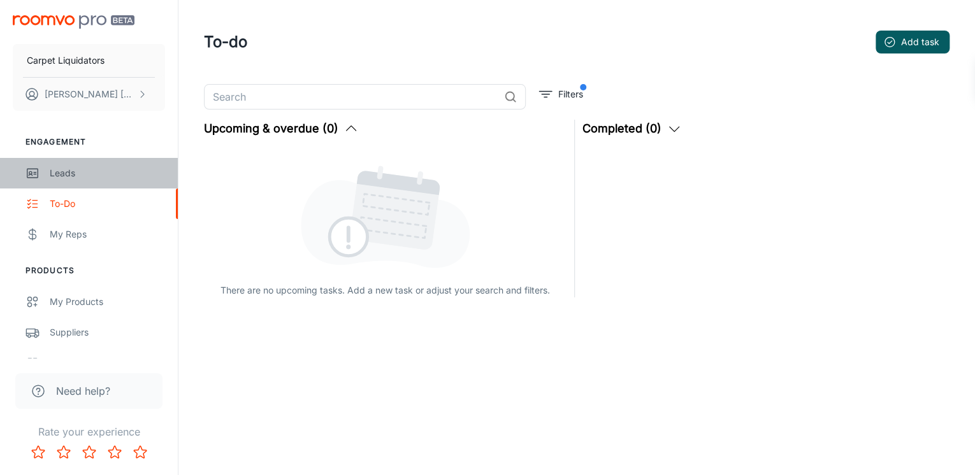
click at [66, 171] on div "Leads" at bounding box center [107, 173] width 115 height 14
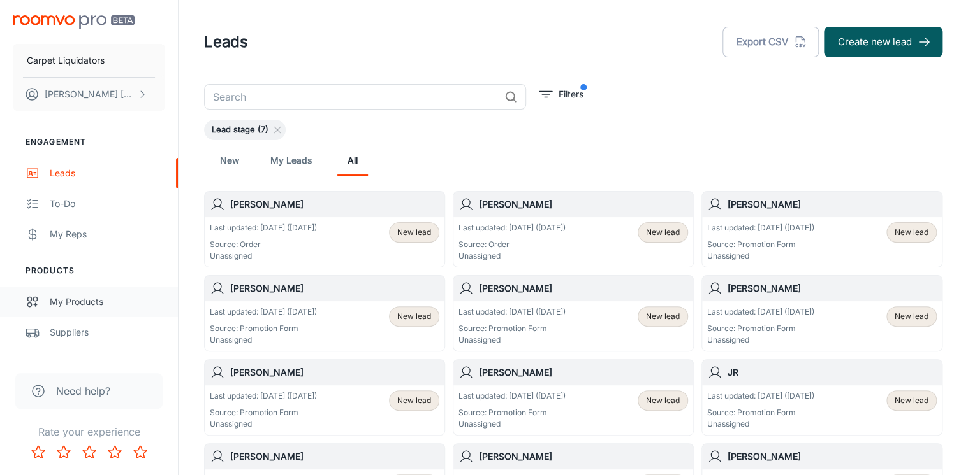
click at [92, 298] on div "My Products" at bounding box center [107, 302] width 115 height 14
